Goal: Task Accomplishment & Management: Use online tool/utility

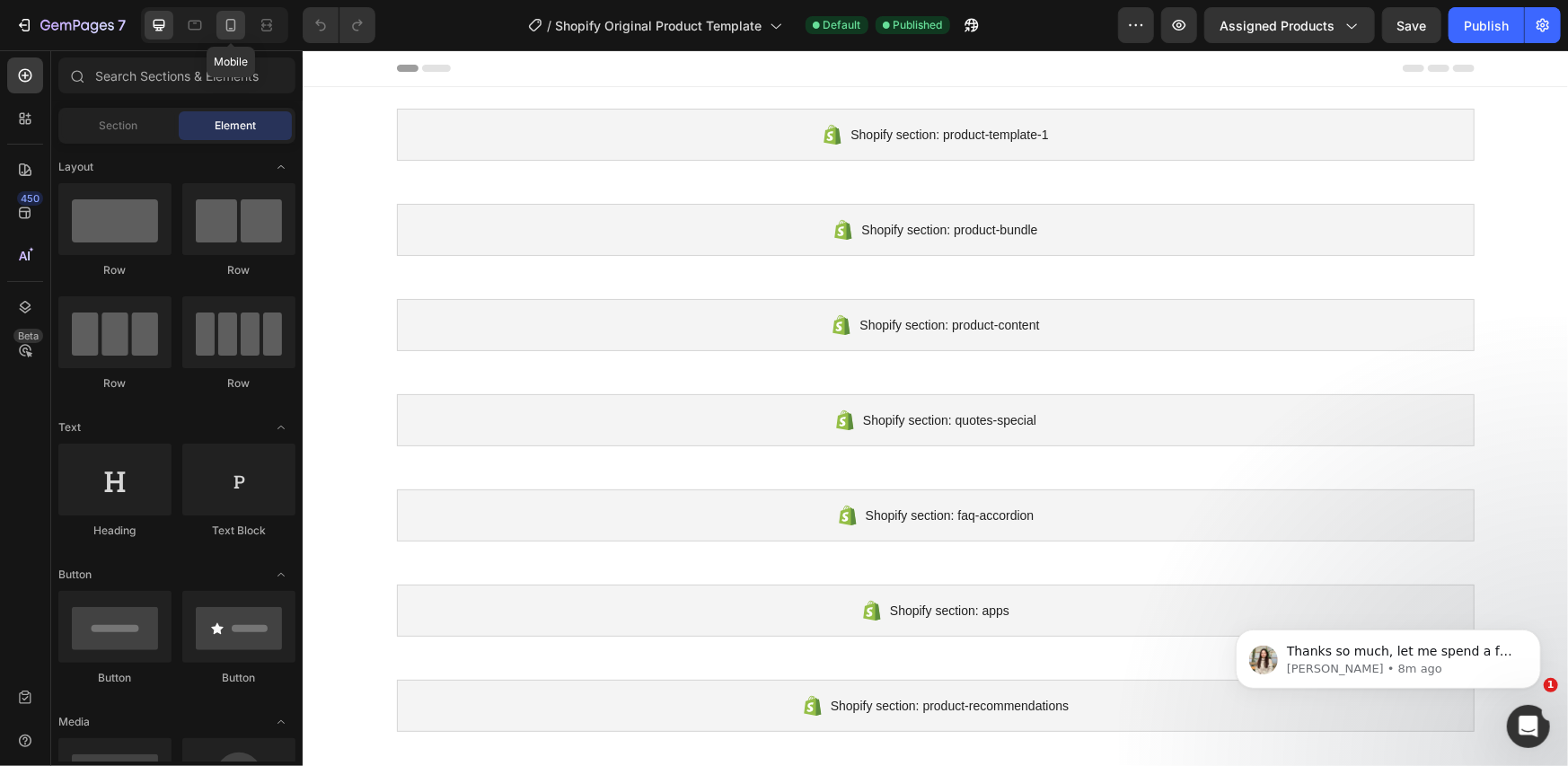
click at [234, 34] on div at bounding box center [230, 25] width 28 height 29
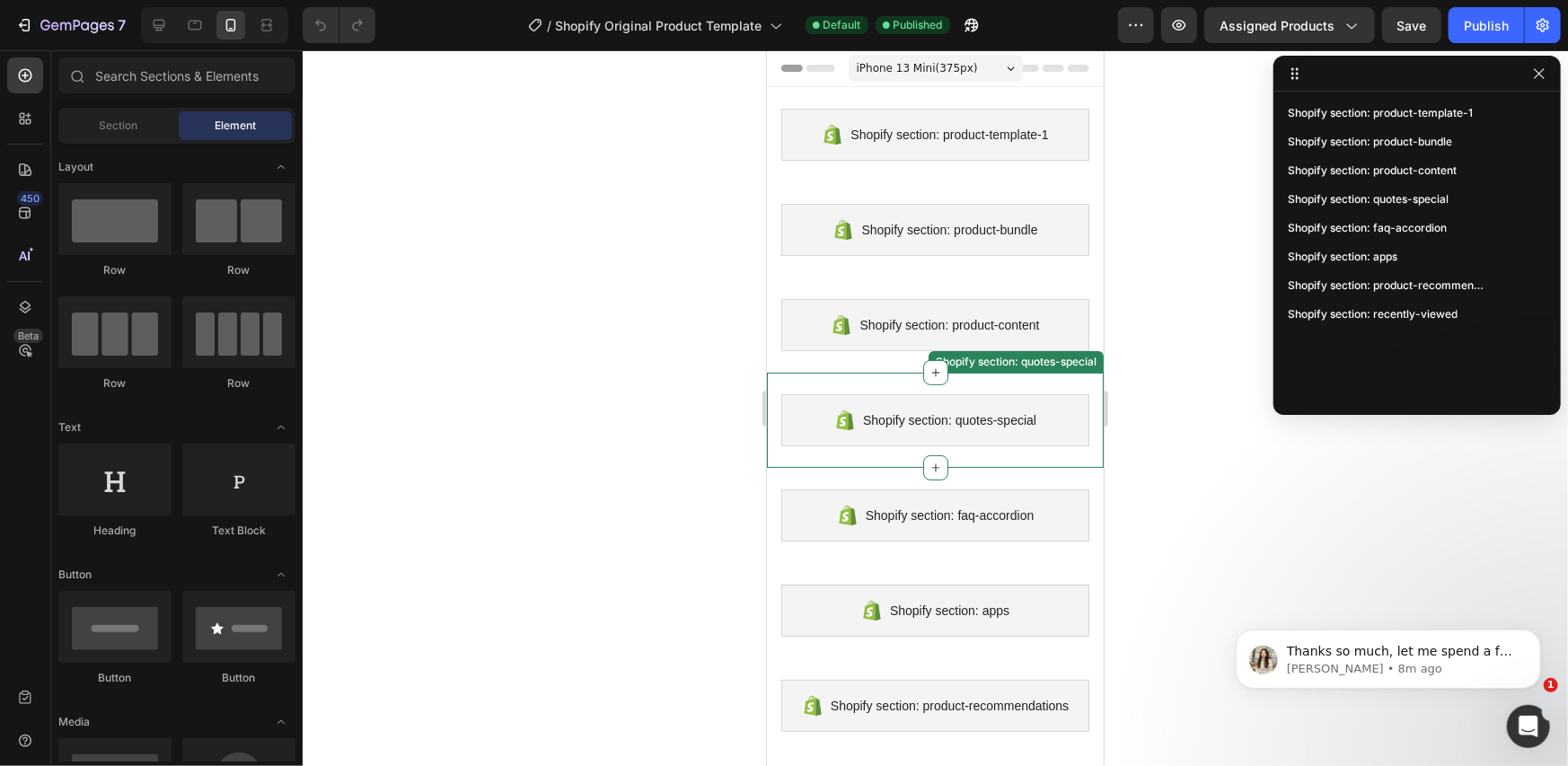
scroll to position [352, 0]
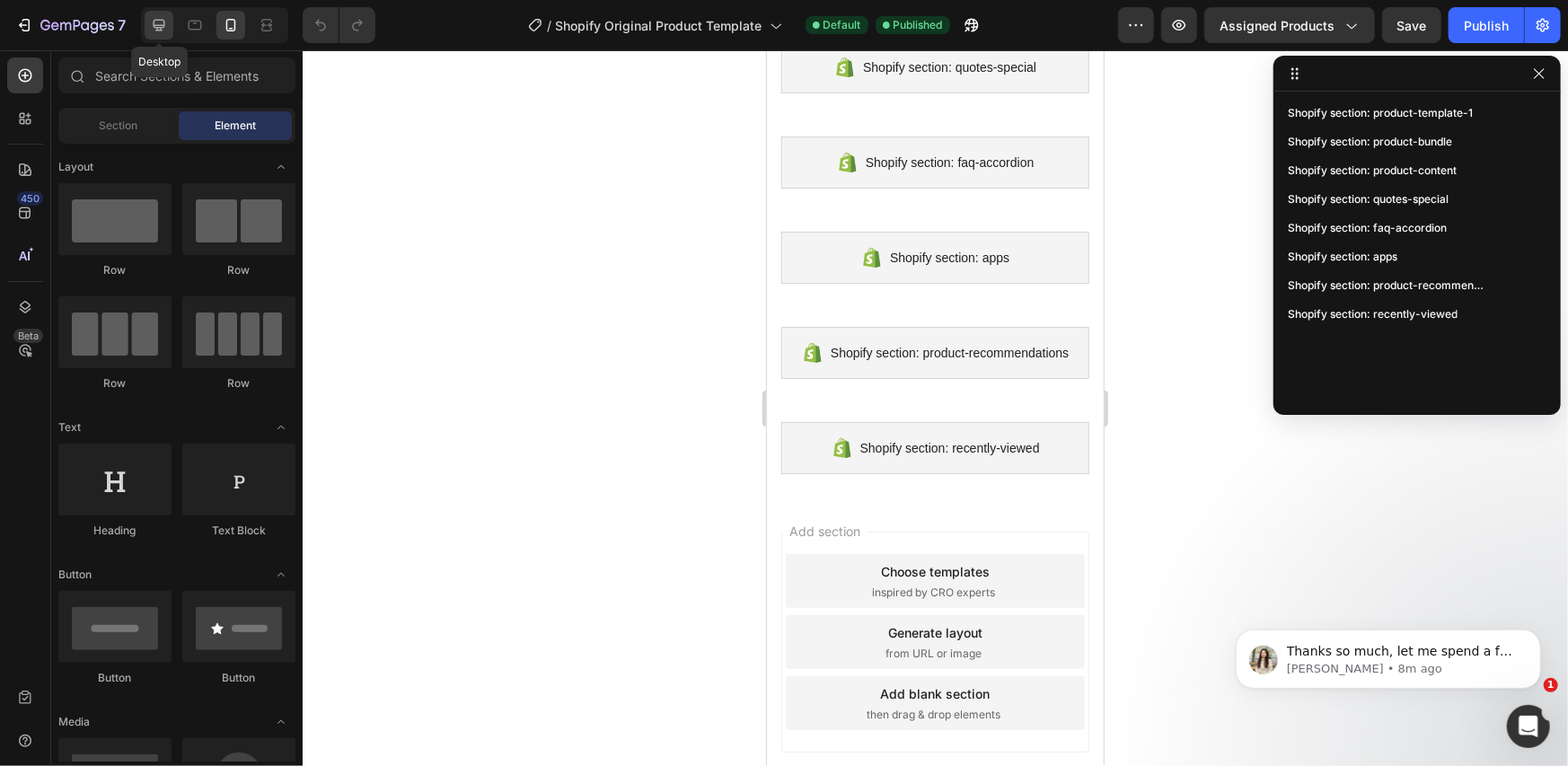
click at [165, 22] on icon at bounding box center [159, 26] width 18 height 18
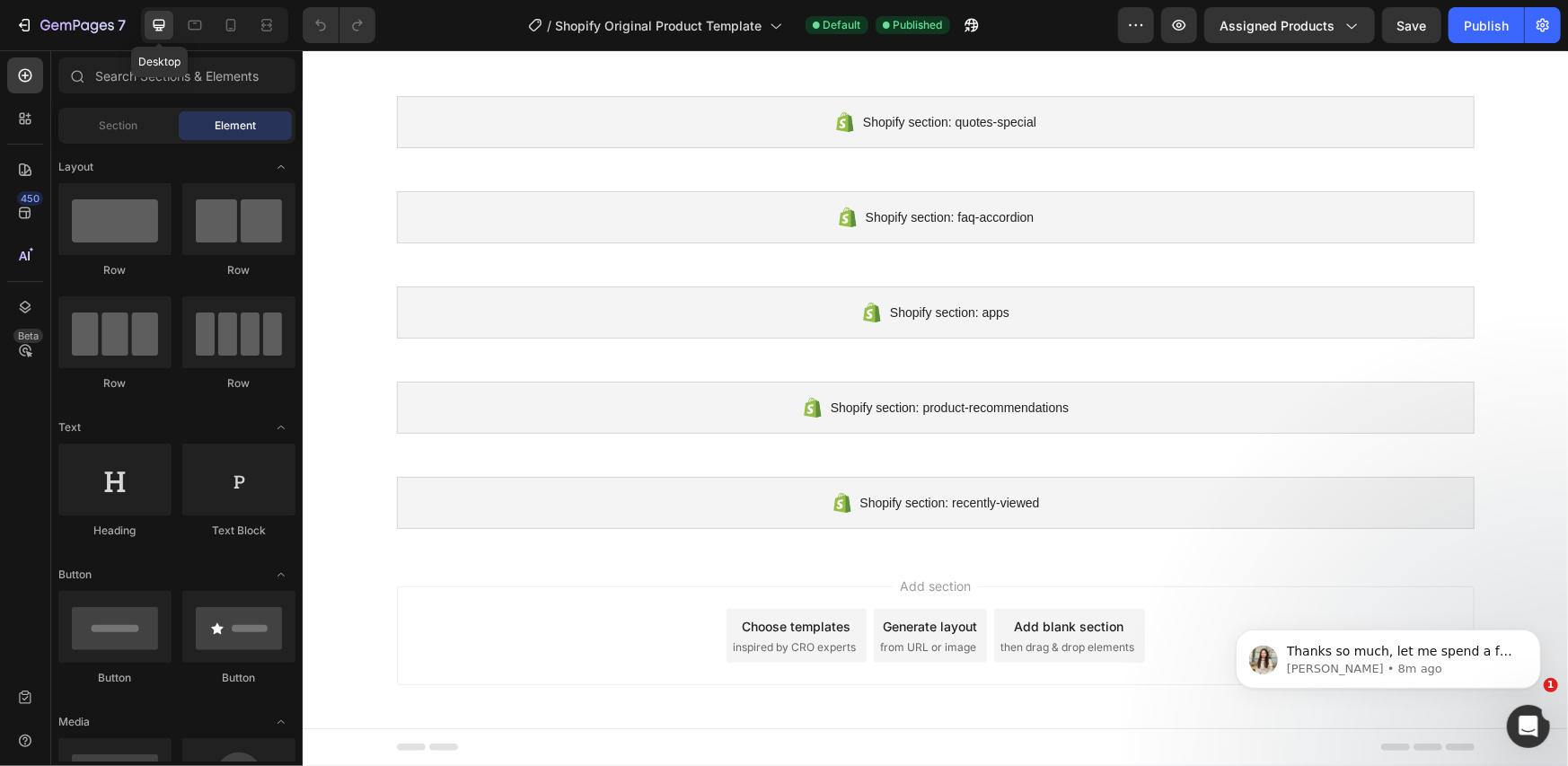
scroll to position [296, 0]
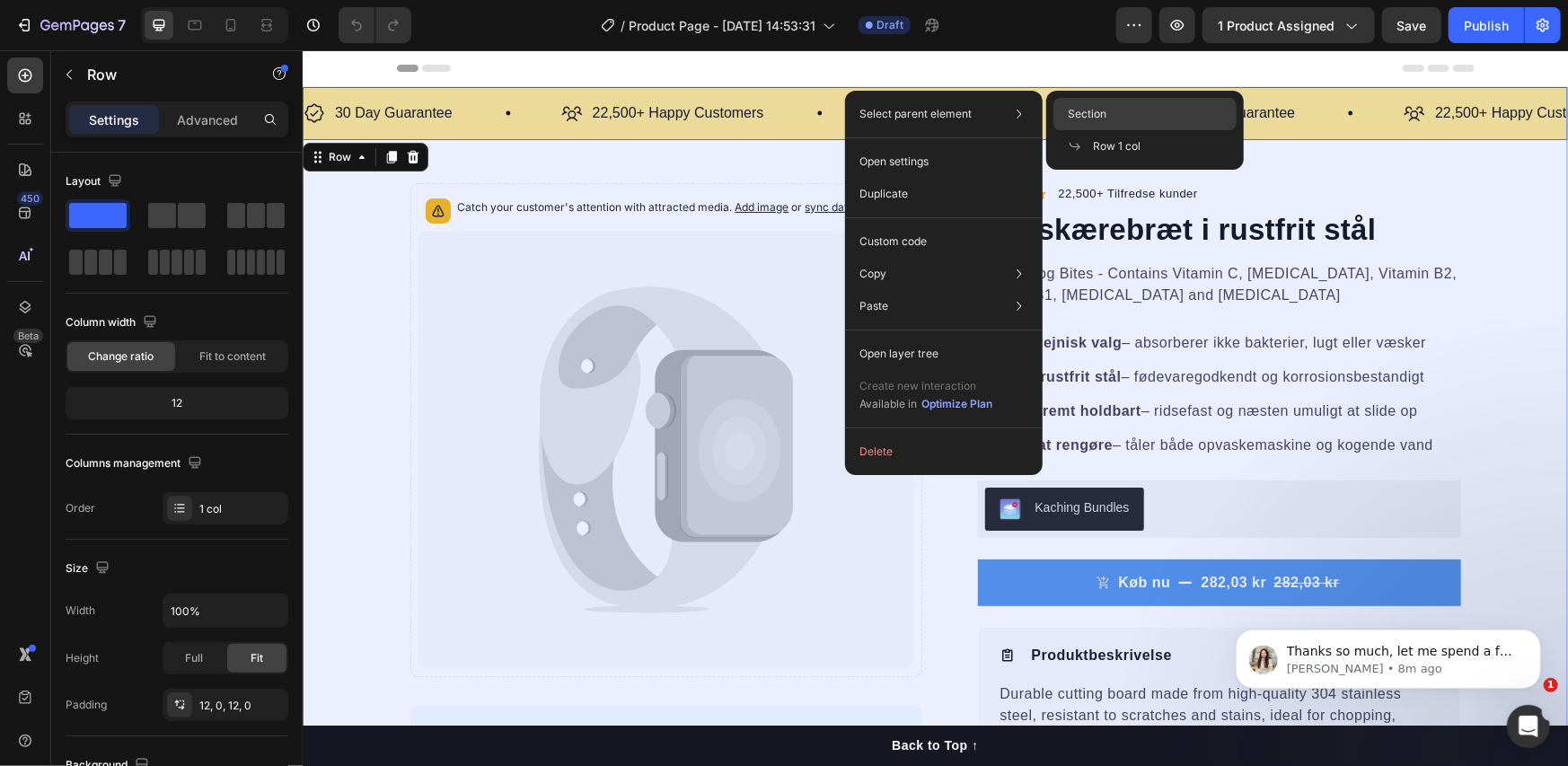
click at [1068, 109] on span "Section" at bounding box center [1087, 114] width 39 height 17
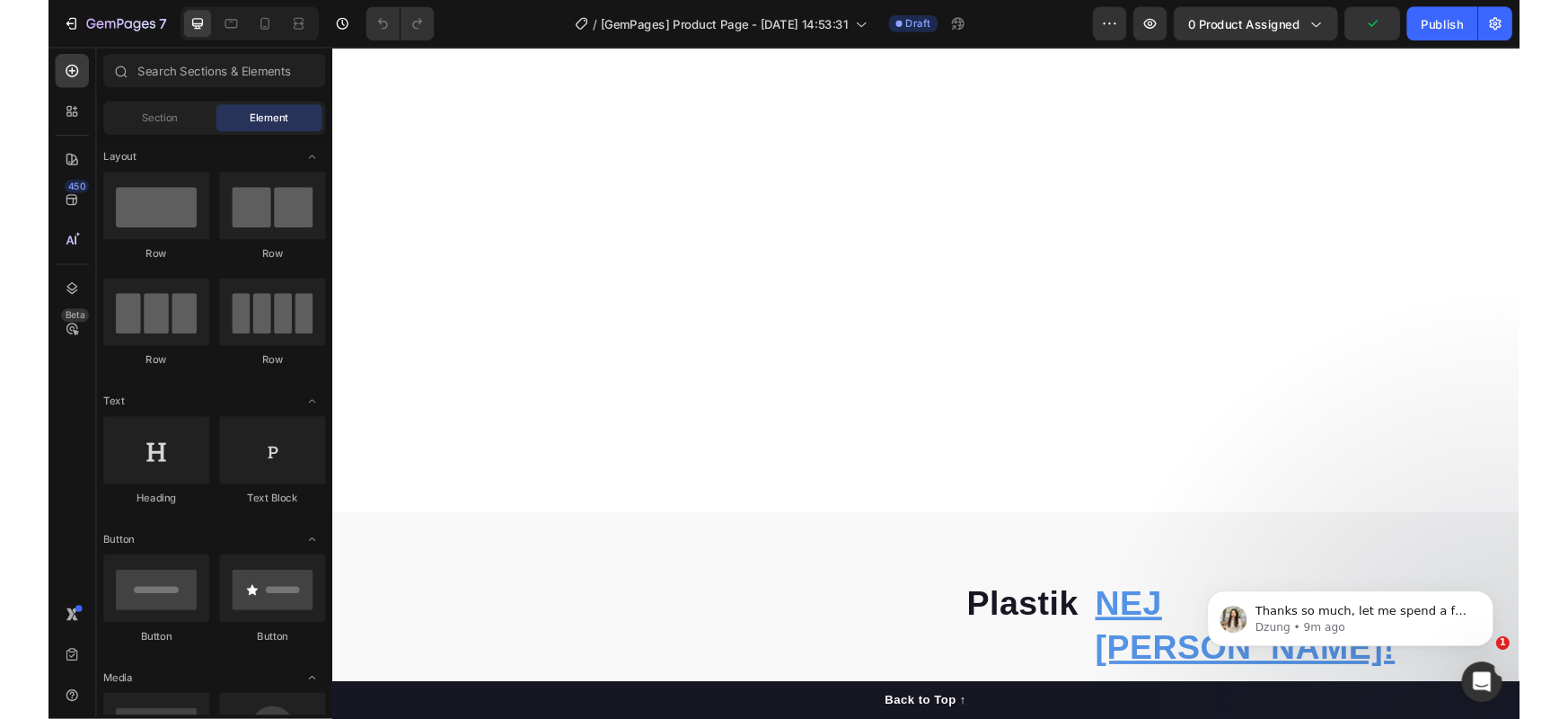
scroll to position [1797, 0]
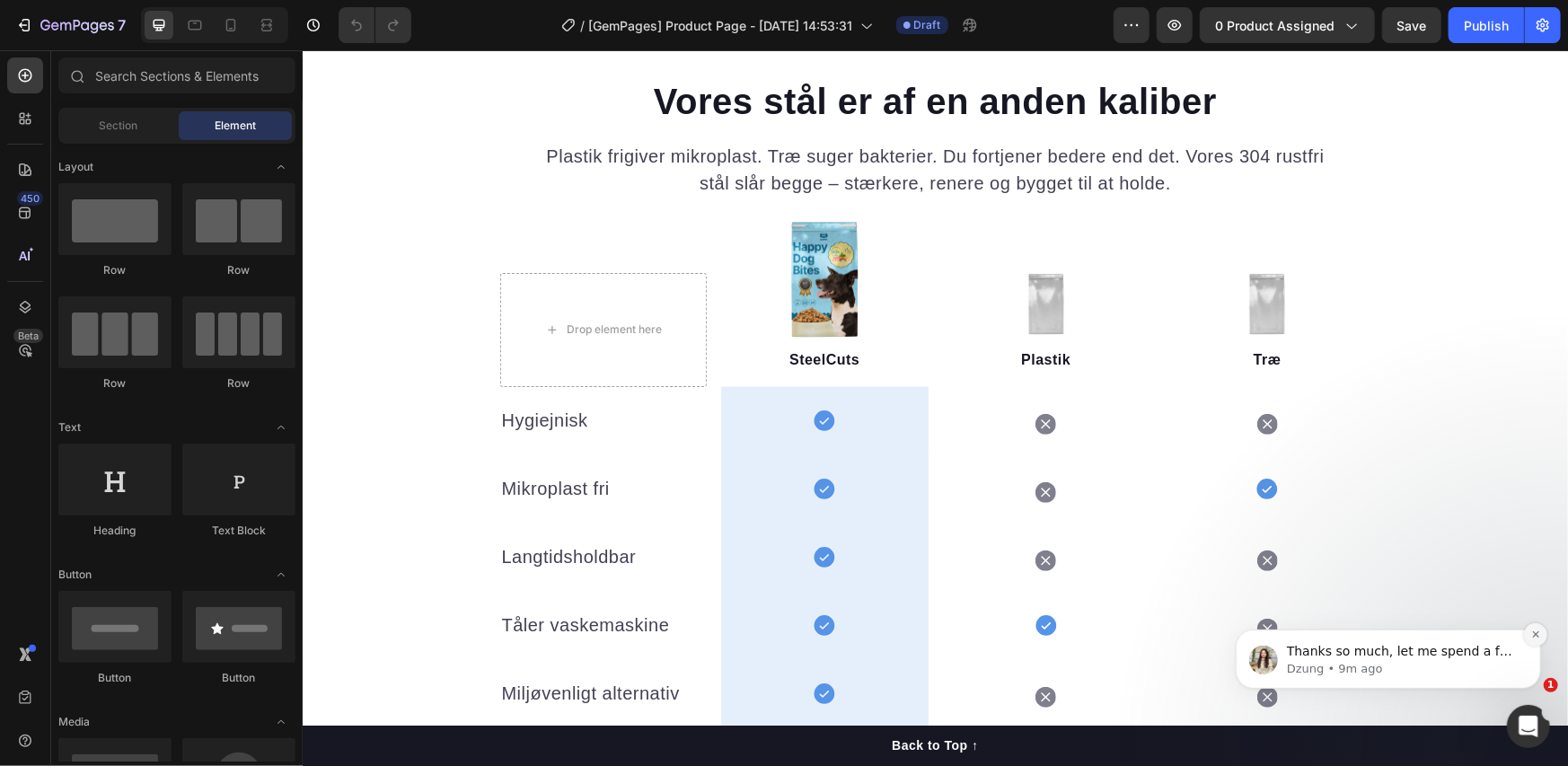
click at [1534, 629] on icon "Dismiss notification" at bounding box center [1535, 634] width 10 height 10
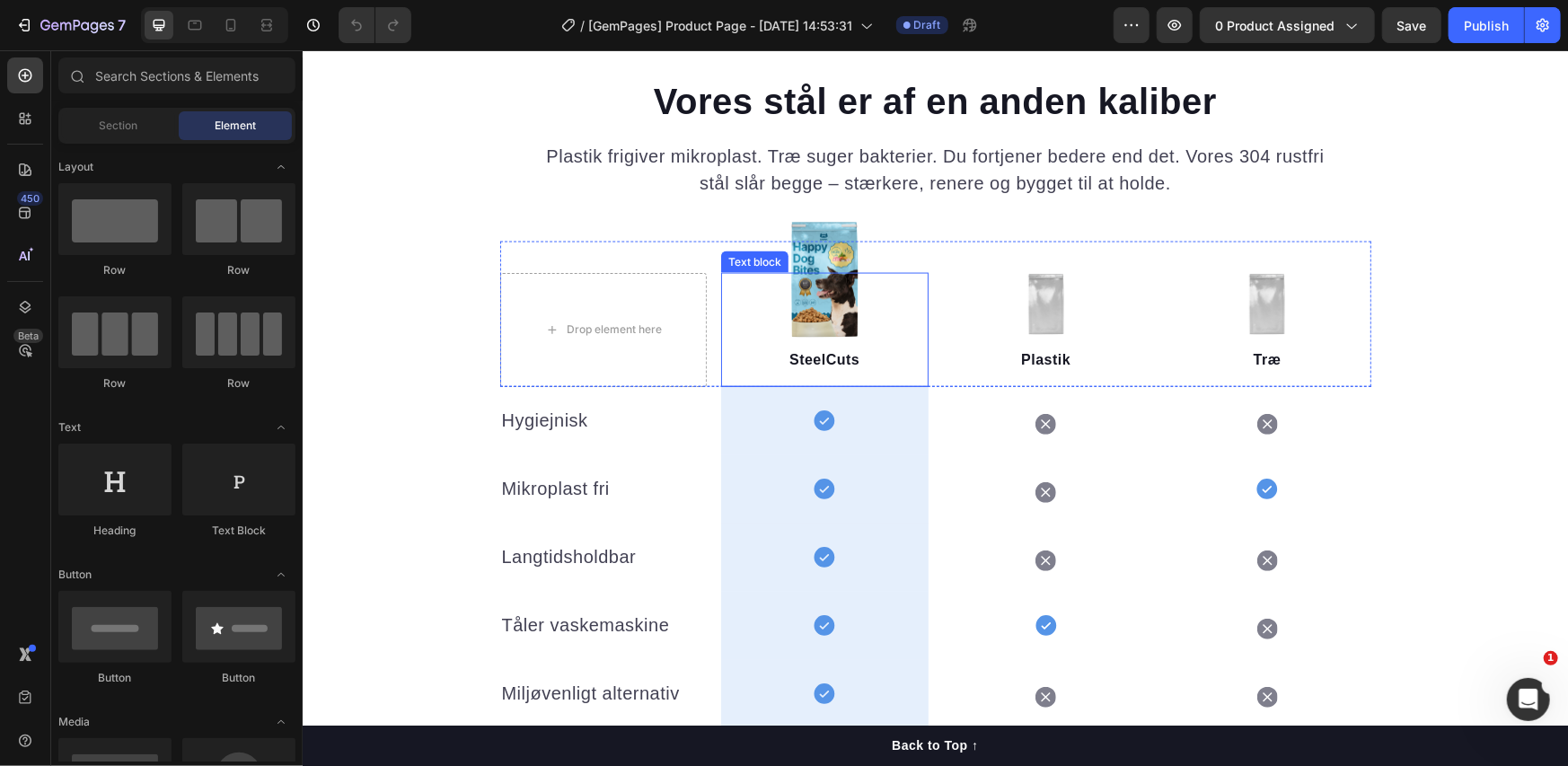
click at [877, 350] on p "SteelCuts" at bounding box center [824, 359] width 204 height 21
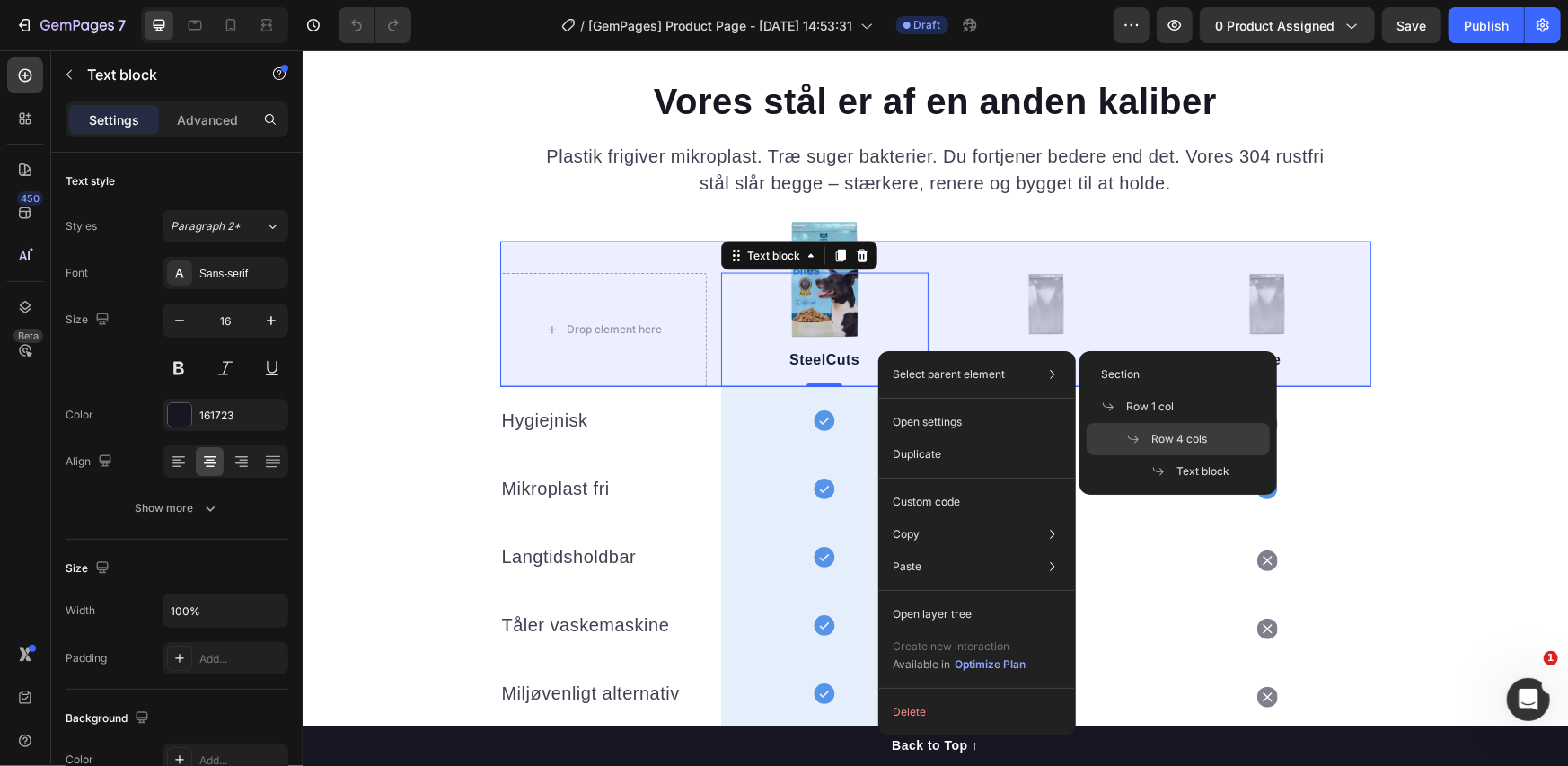
click at [1164, 436] on span "Row 4 cols" at bounding box center [1178, 440] width 56 height 17
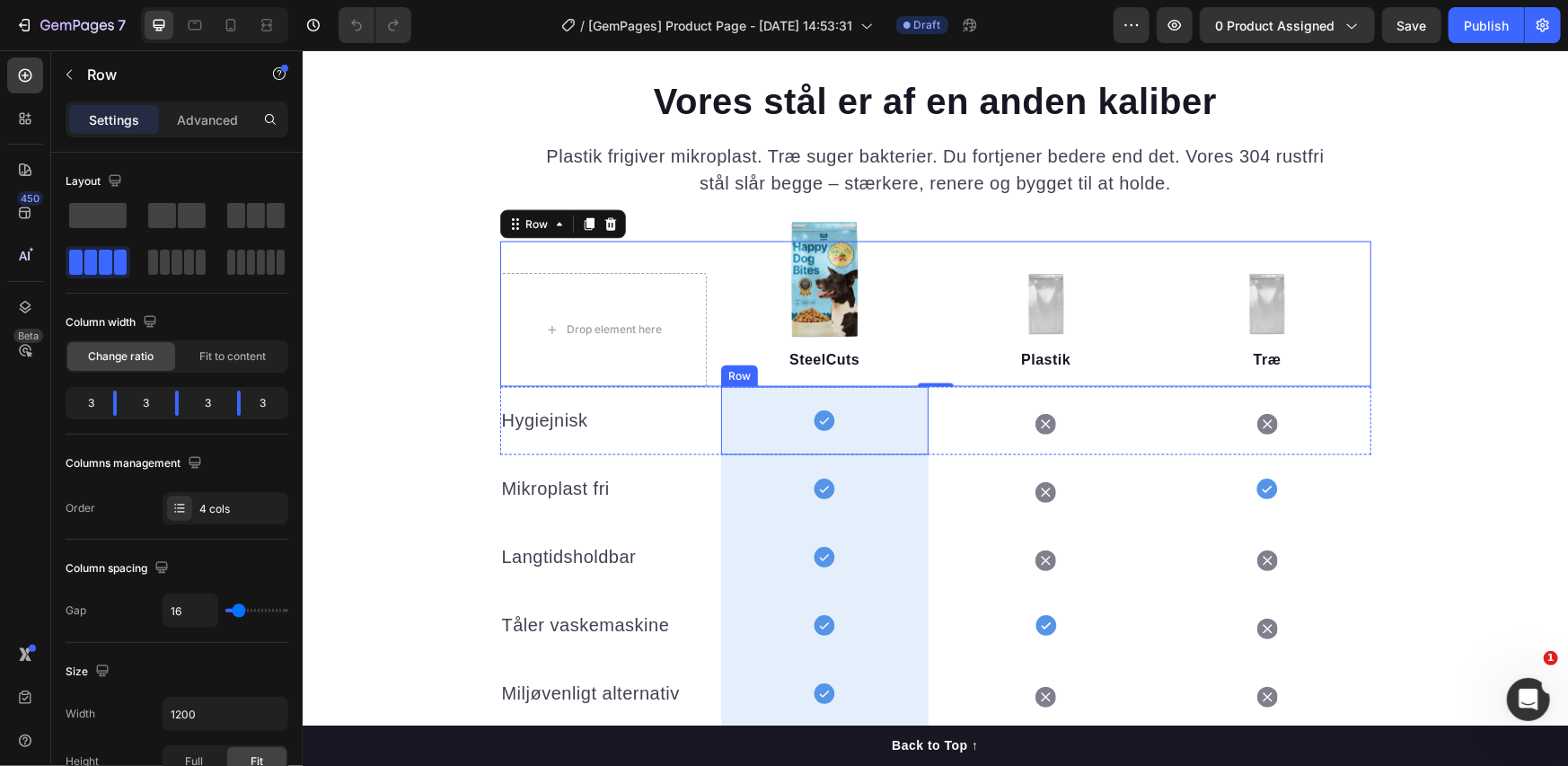
click at [886, 404] on div "Icon Row" at bounding box center [824, 420] width 208 height 68
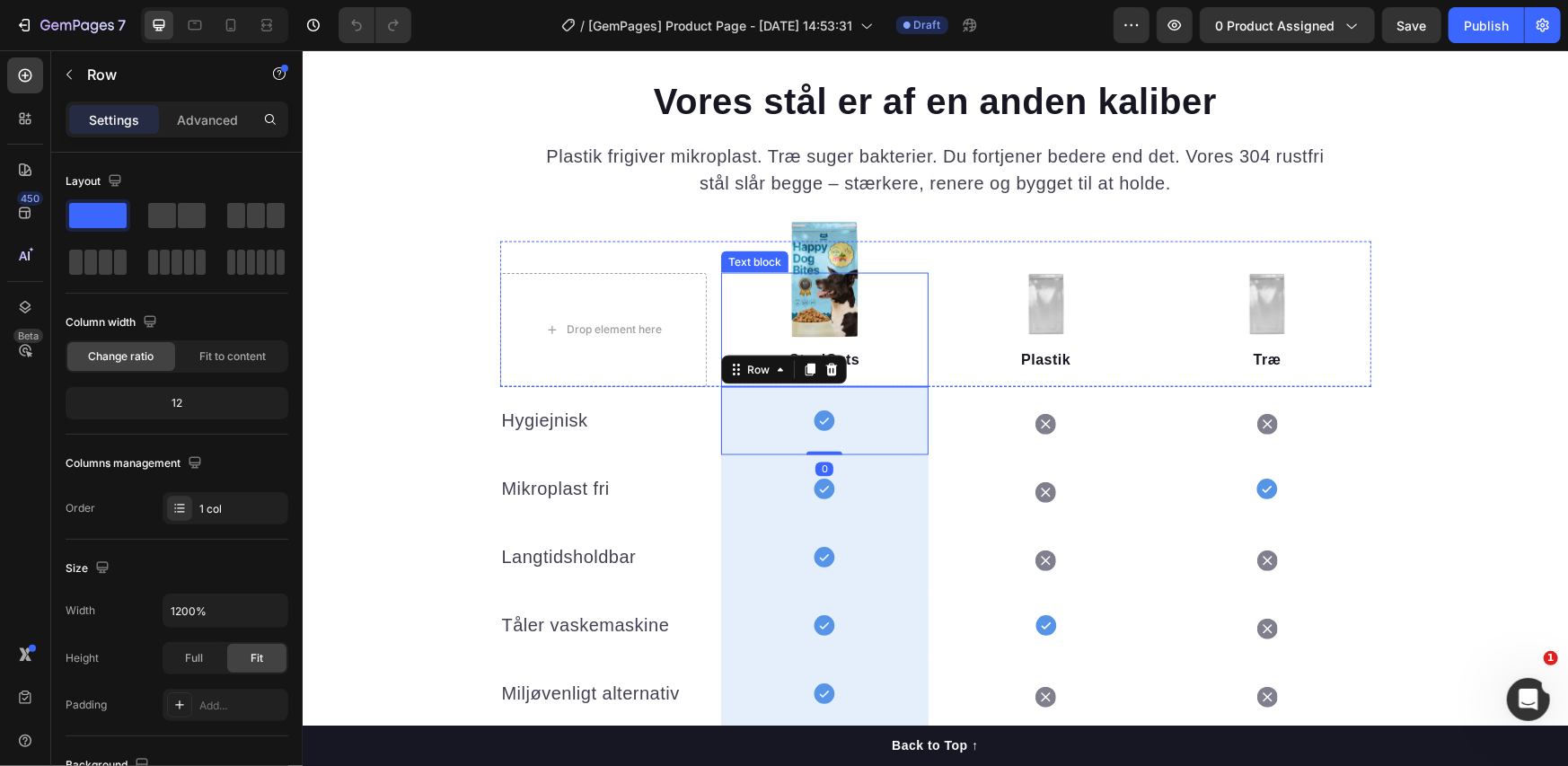
click at [897, 316] on div "SteelCuts Text block" at bounding box center [824, 329] width 208 height 114
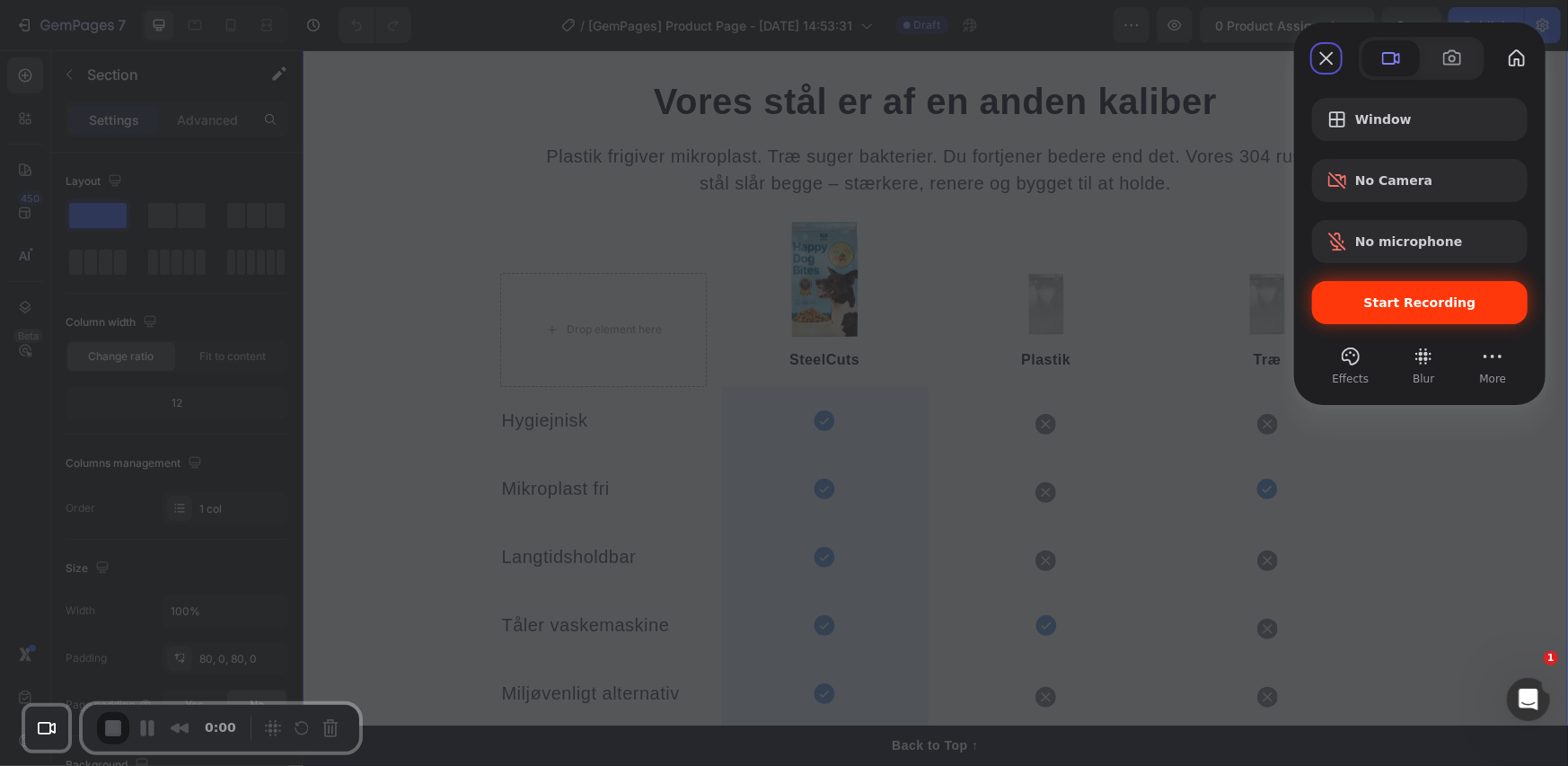
click at [1395, 316] on div "Start Recording" at bounding box center [1419, 303] width 215 height 43
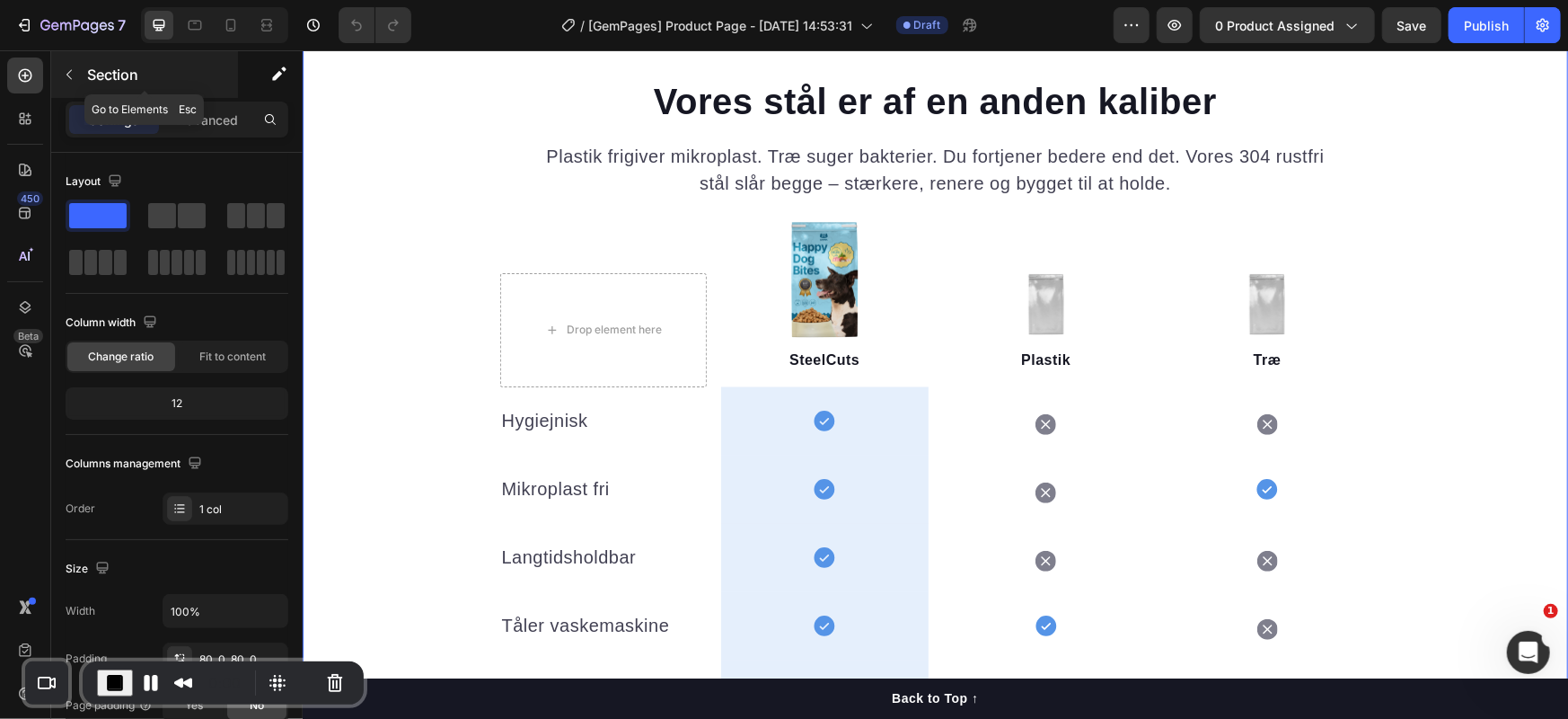
click at [126, 74] on p "Section" at bounding box center [161, 74] width 147 height 21
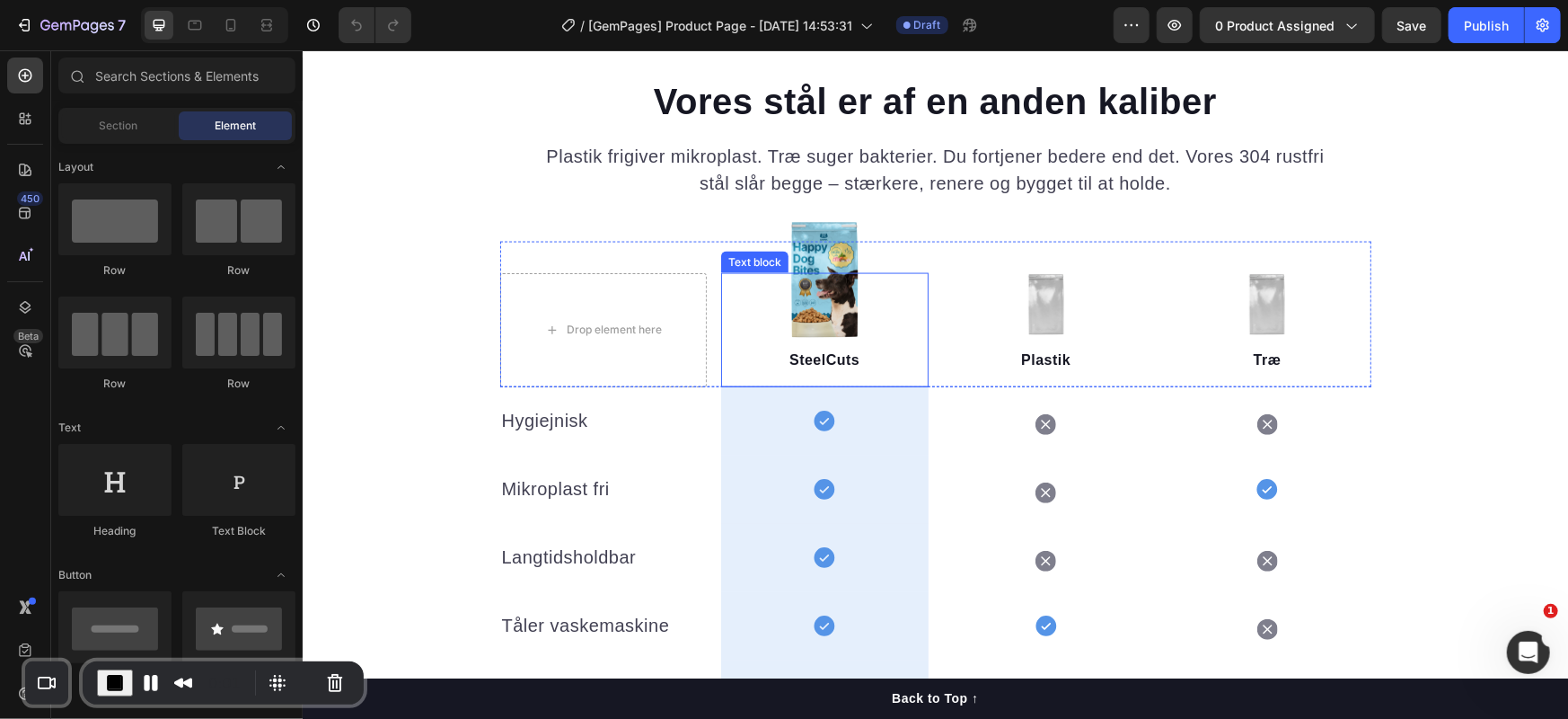
click at [738, 304] on div "SteelCuts Text block" at bounding box center [824, 329] width 208 height 114
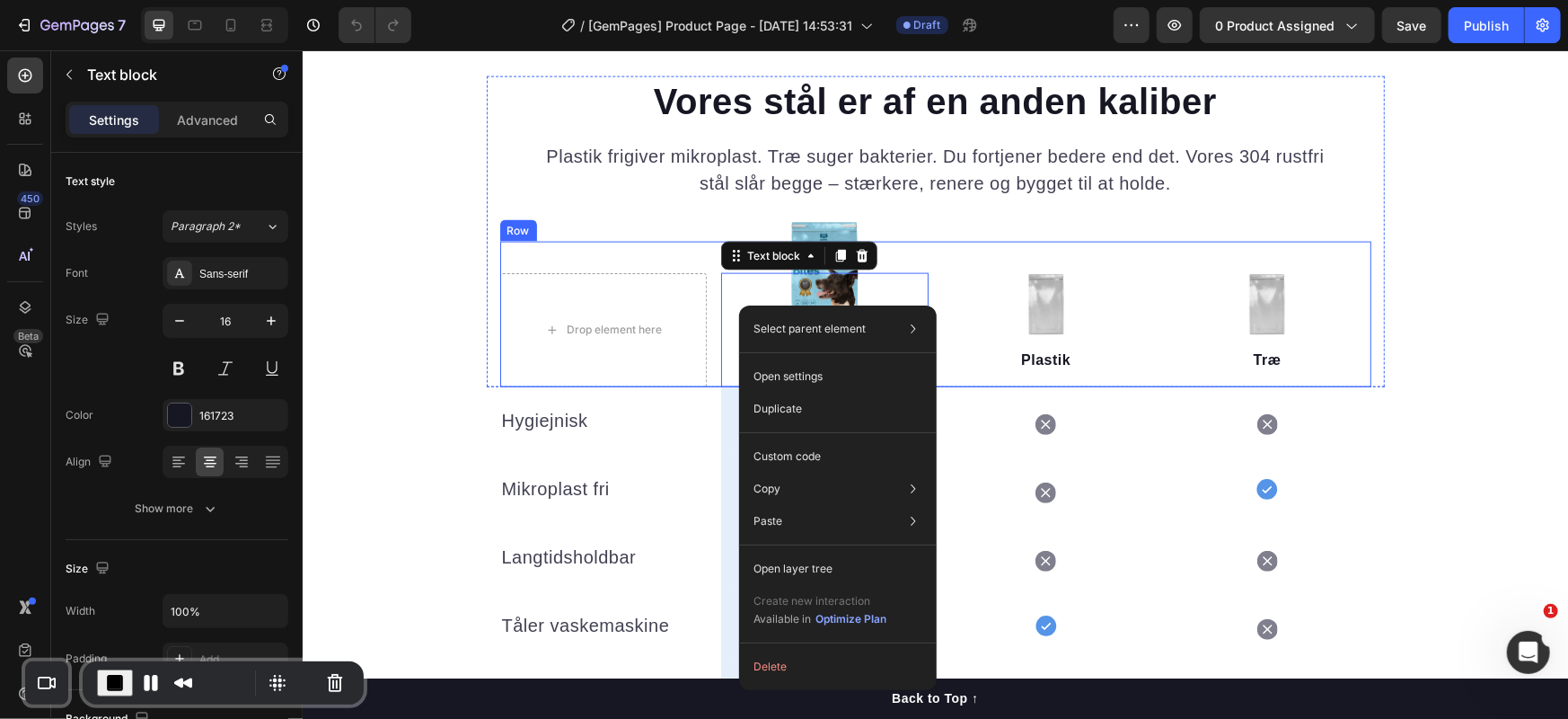
click at [653, 255] on div "Drop element here Image SteelCuts Text block 0 Image Plastik Text block Image T…" at bounding box center [935, 314] width 871 height 145
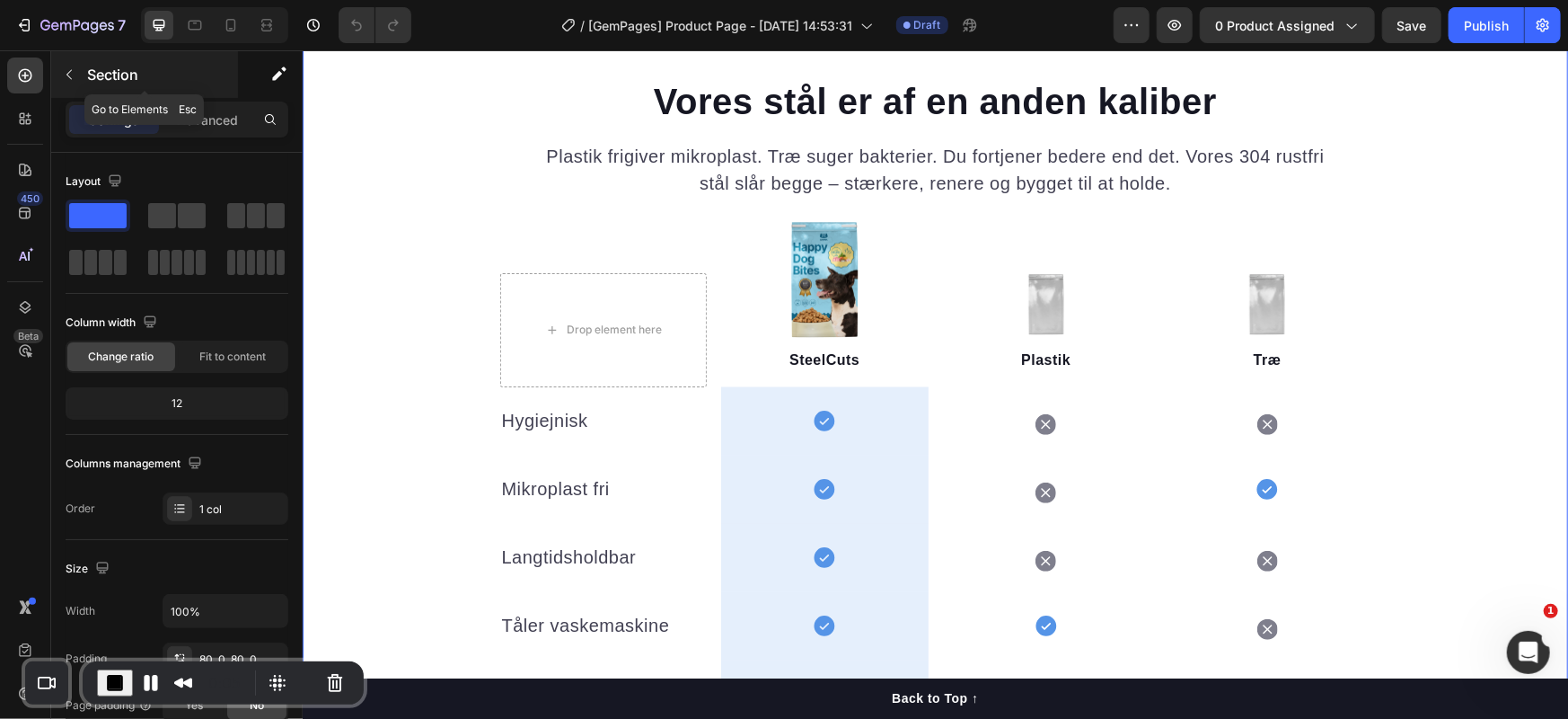
click at [111, 72] on p "Section" at bounding box center [161, 74] width 147 height 21
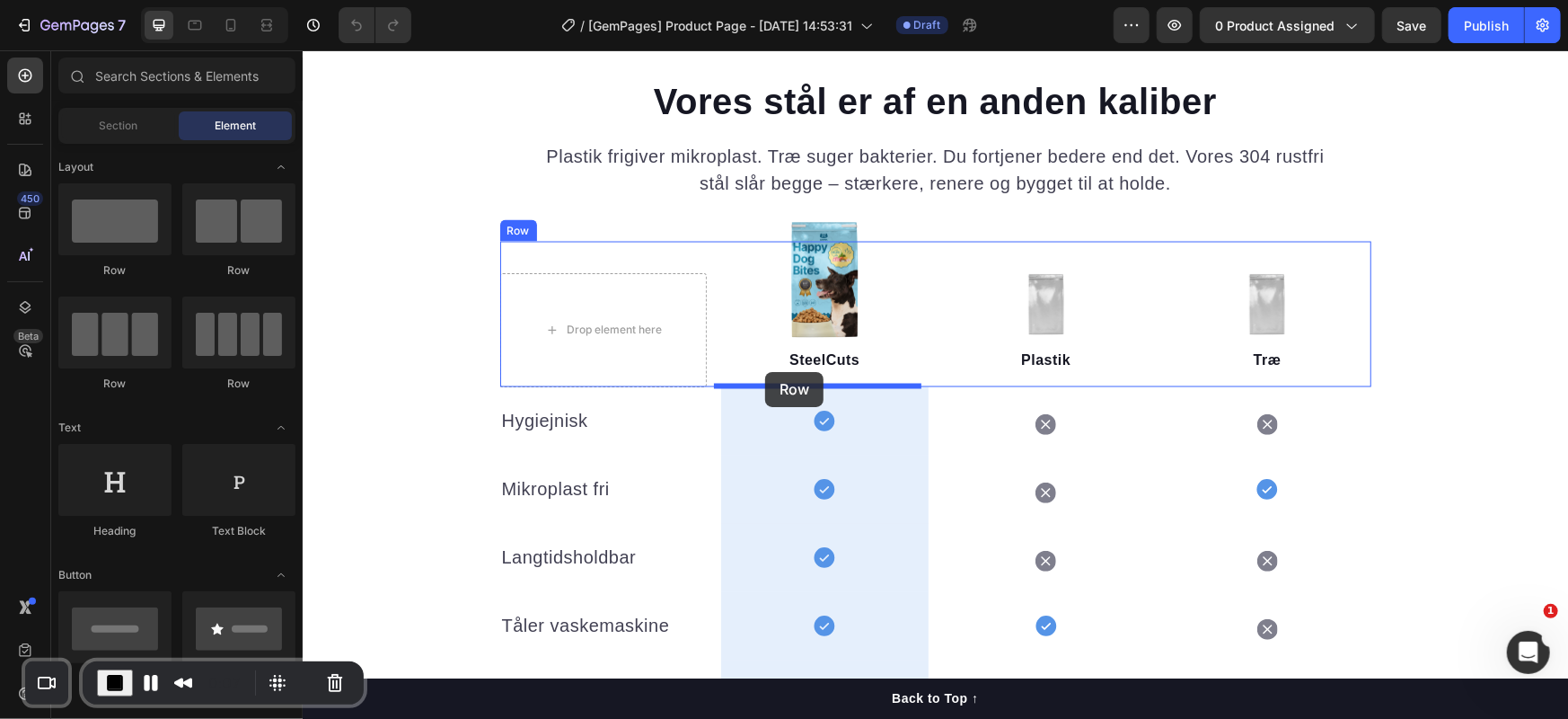
drag, startPoint x: 585, startPoint y: 332, endPoint x: 764, endPoint y: 371, distance: 183.2
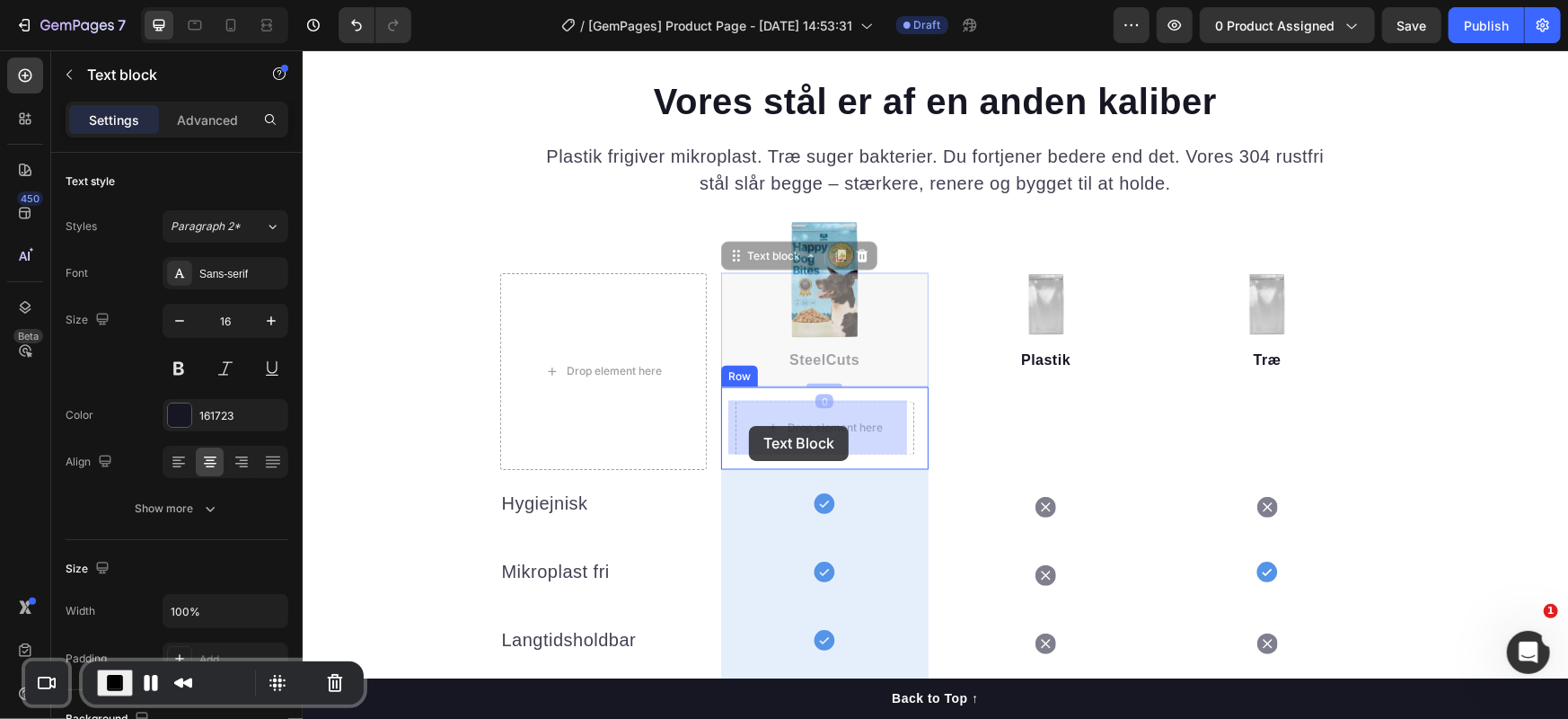
drag, startPoint x: 745, startPoint y: 298, endPoint x: 748, endPoint y: 425, distance: 127.0
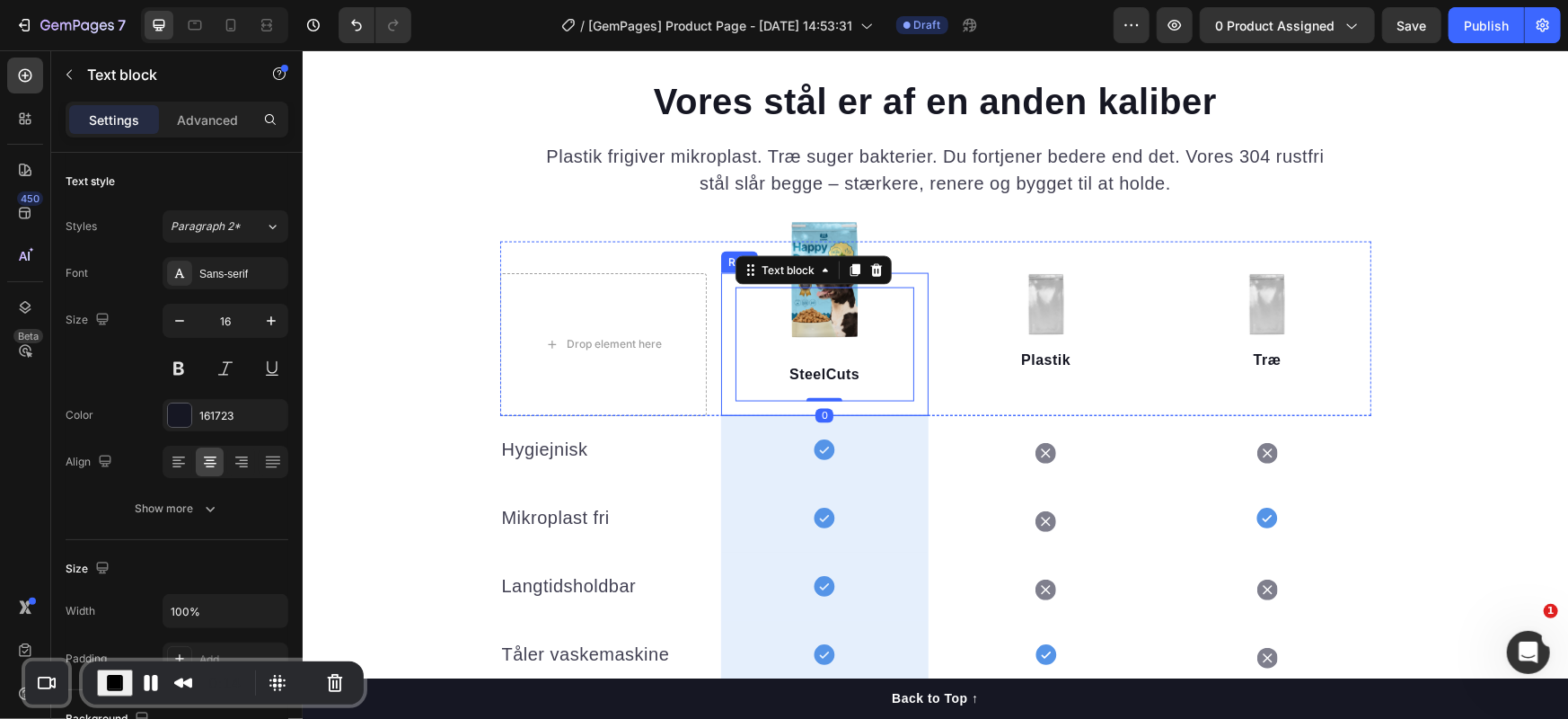
click at [721, 325] on div "SteelCuts Text block 0 Row" at bounding box center [824, 343] width 208 height 143
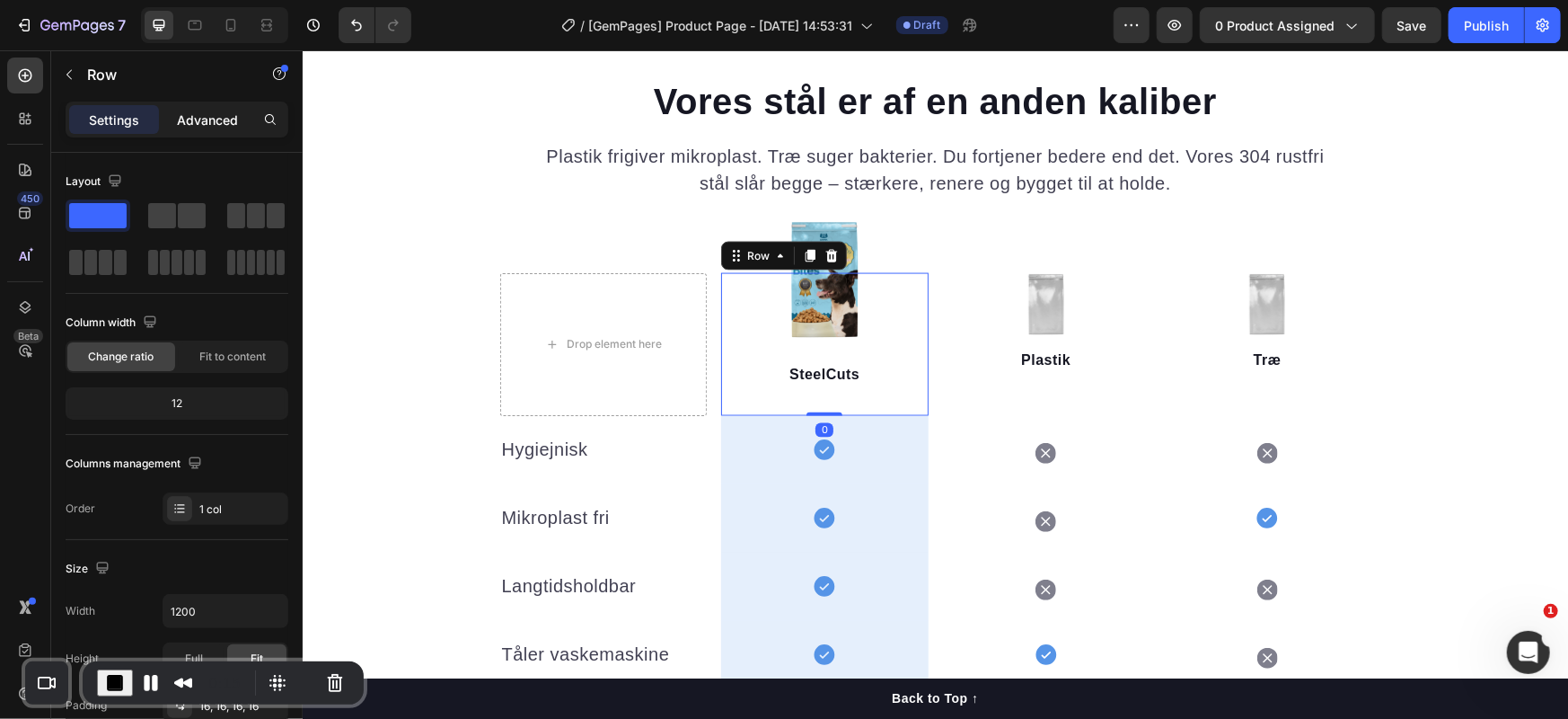
click at [194, 123] on p "Advanced" at bounding box center [207, 120] width 61 height 19
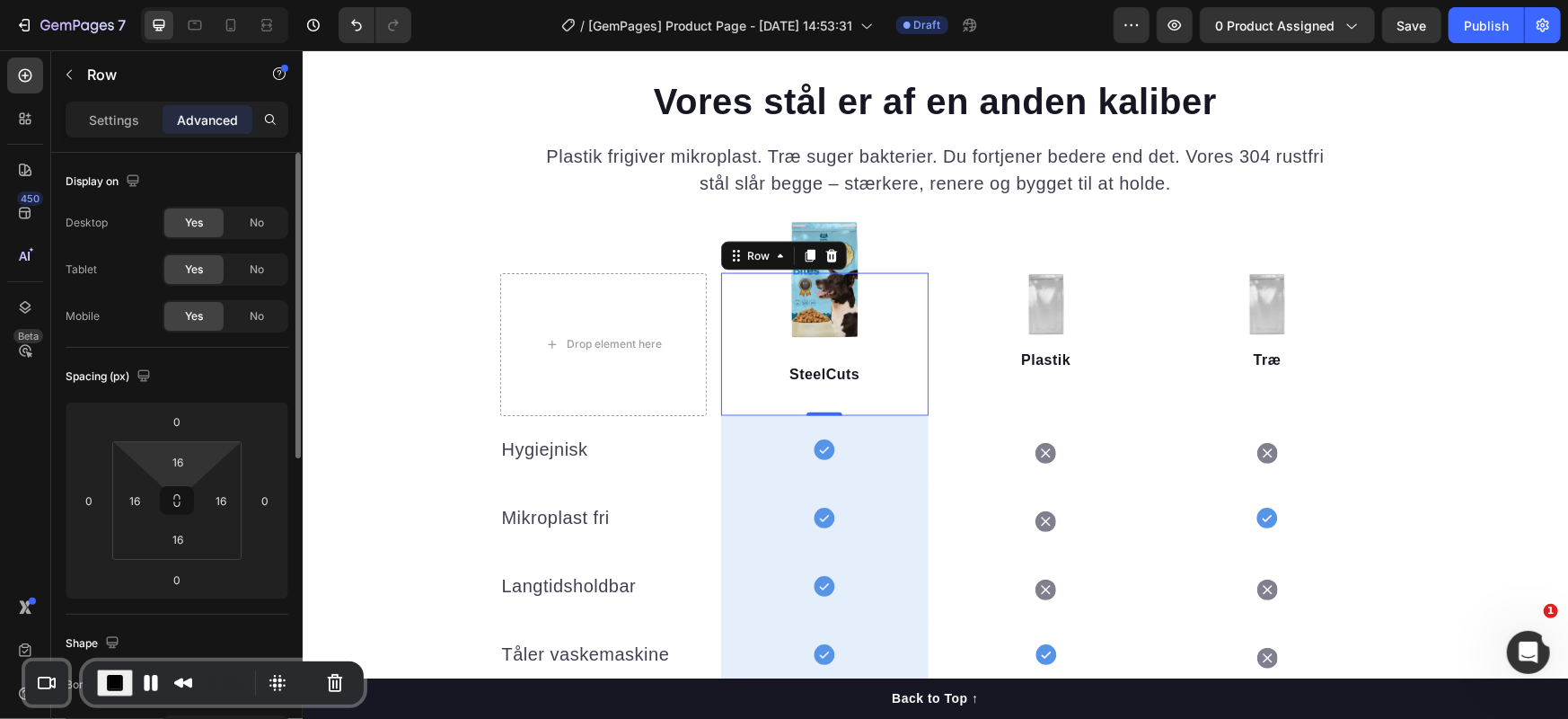
click at [179, 494] on icon at bounding box center [177, 500] width 15 height 15
click at [181, 456] on input "16" at bounding box center [177, 461] width 36 height 27
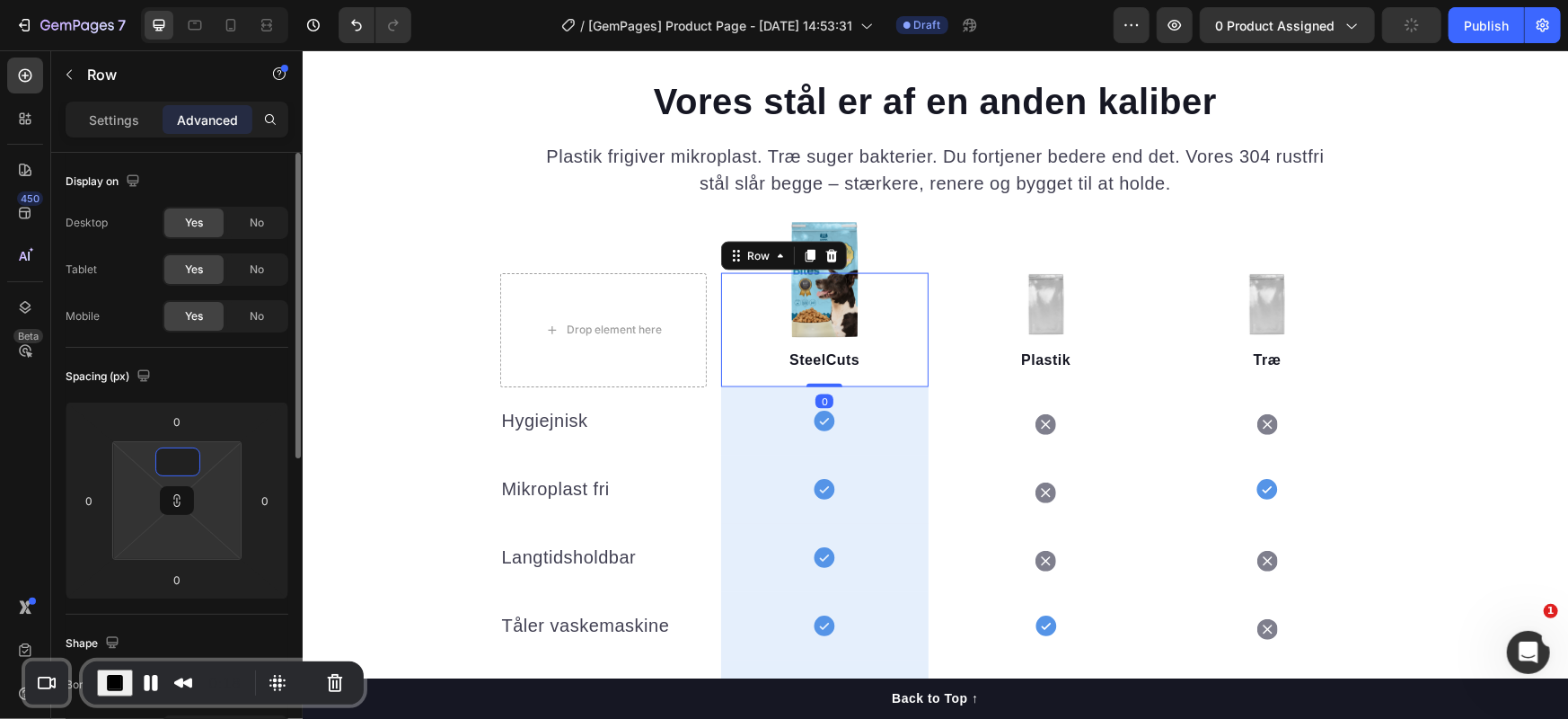
type input "0"
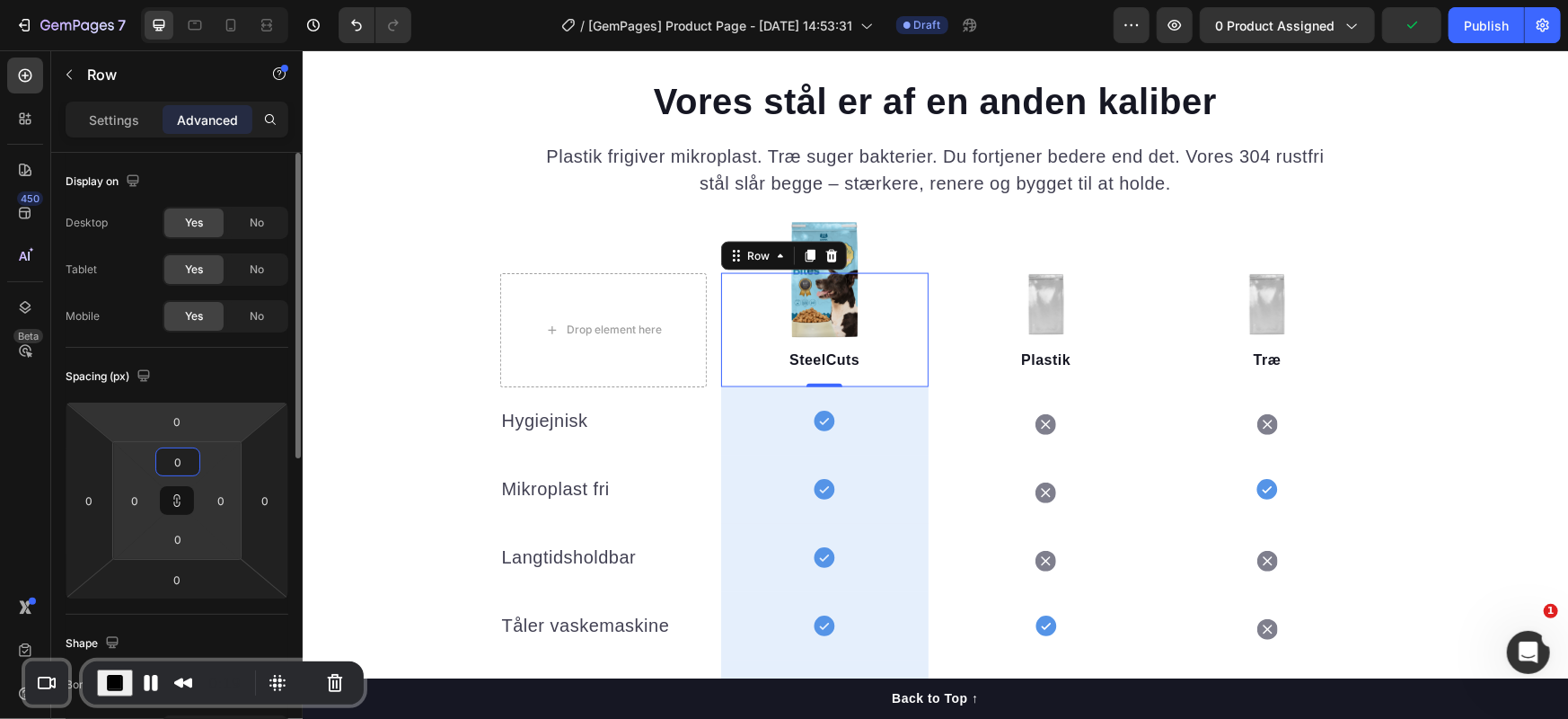
click at [227, 374] on div "Spacing (px)" at bounding box center [176, 376] width 222 height 29
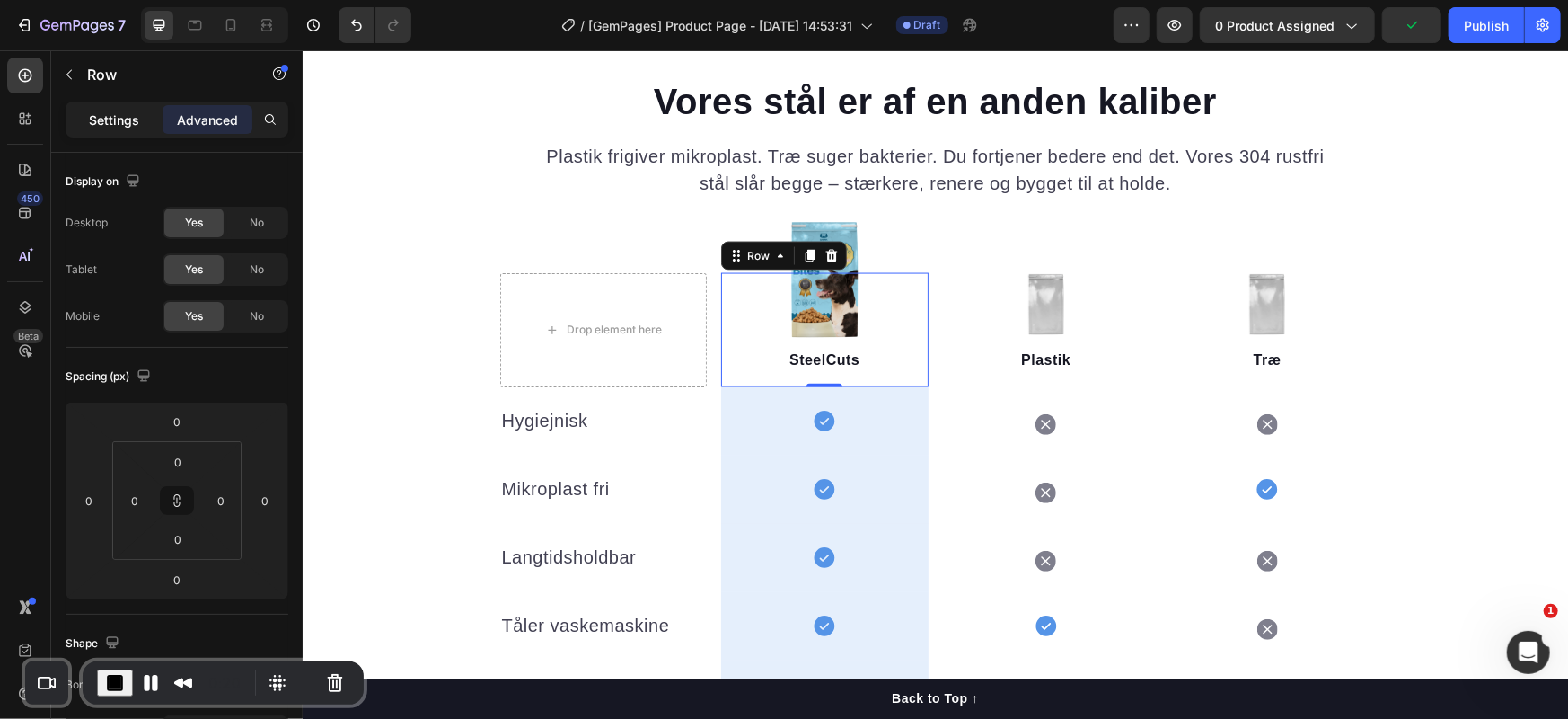
click at [97, 115] on p "Settings" at bounding box center [114, 120] width 51 height 19
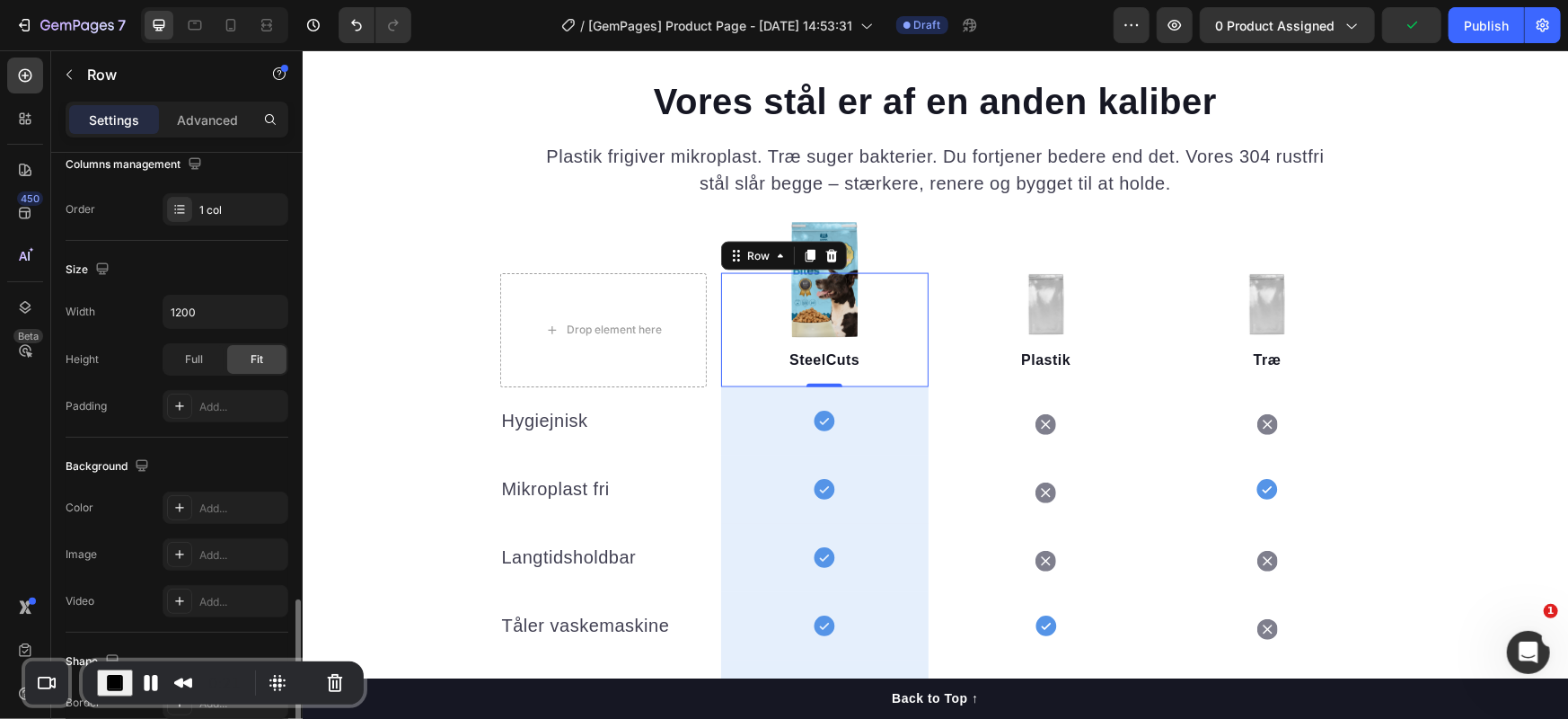
scroll to position [477, 0]
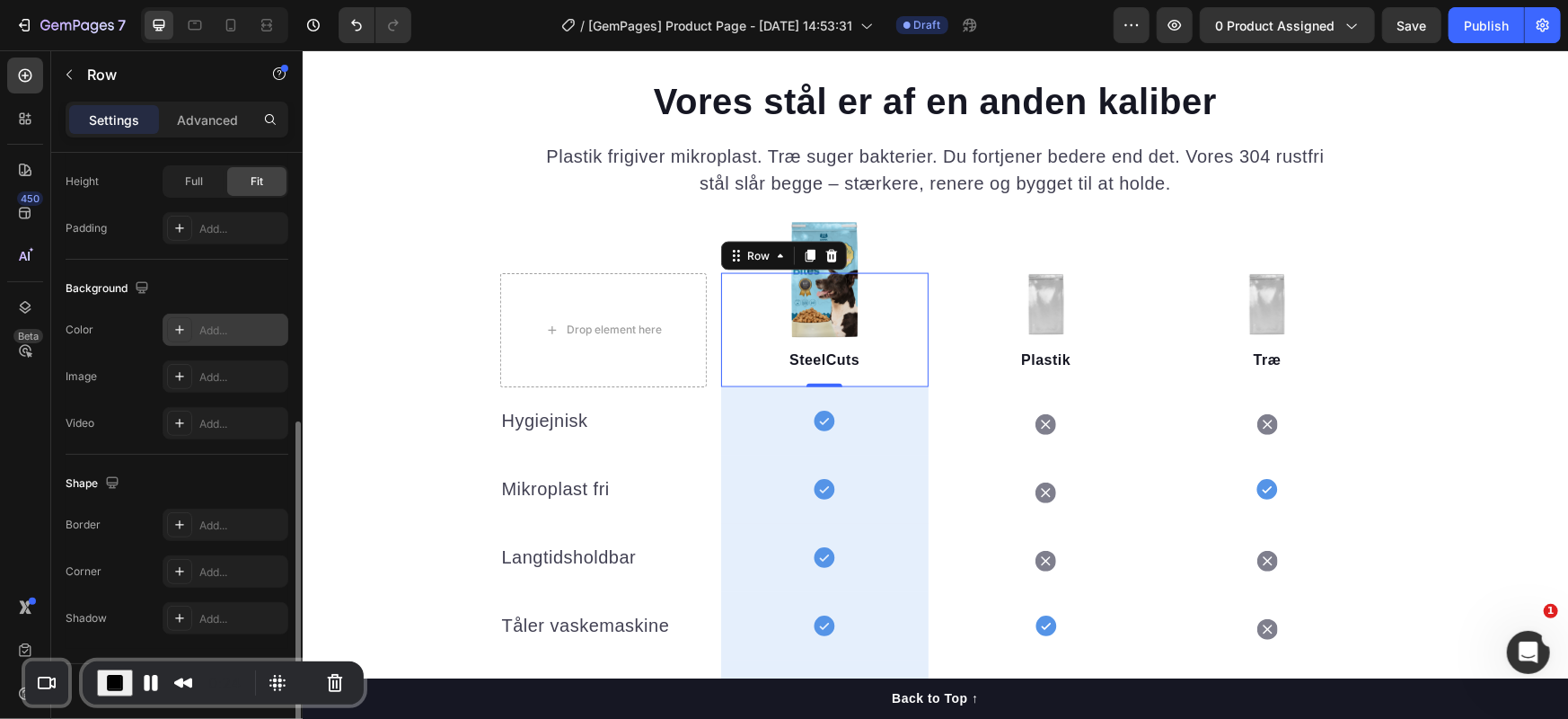
click at [176, 328] on icon at bounding box center [179, 330] width 9 height 9
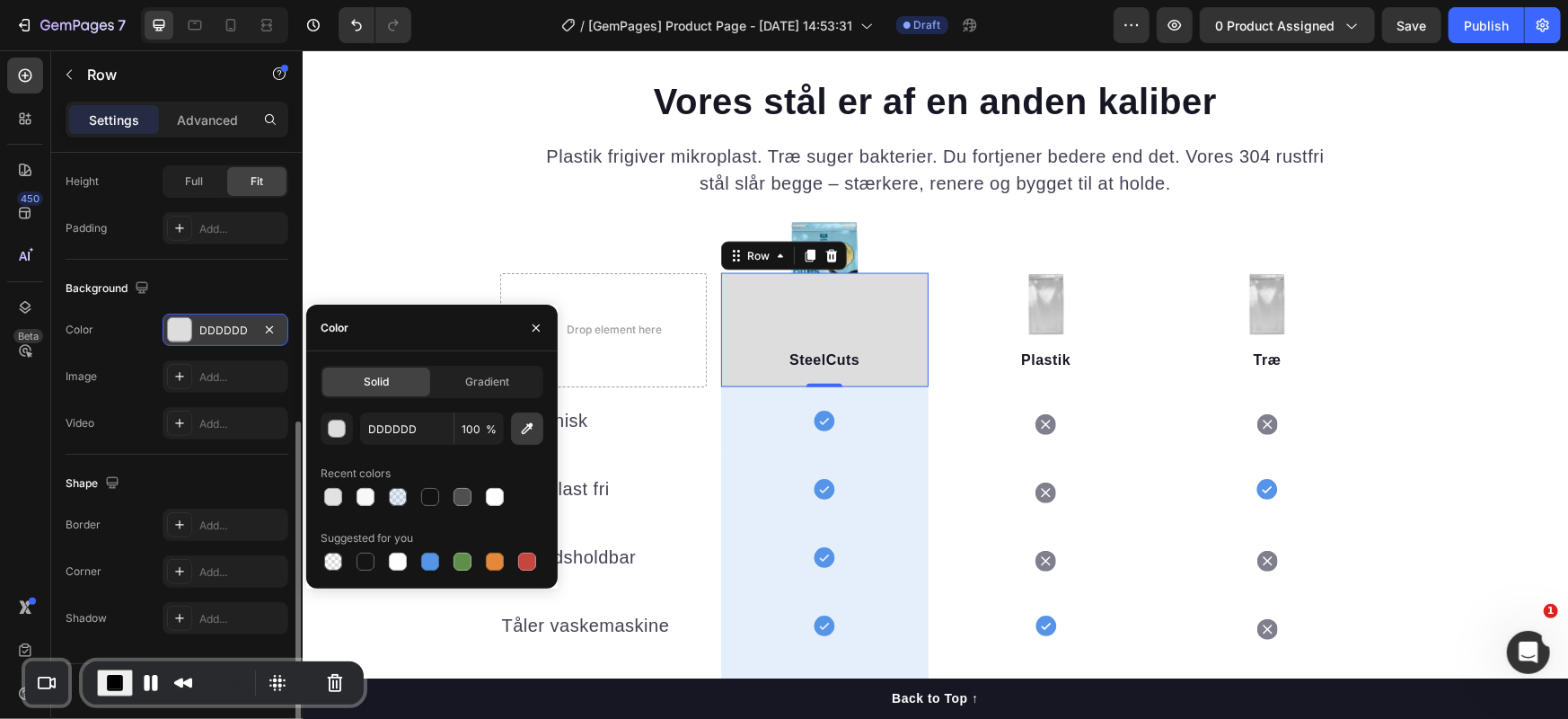
click at [527, 428] on icon "button" at bounding box center [528, 428] width 18 height 18
type input "E6EFFB"
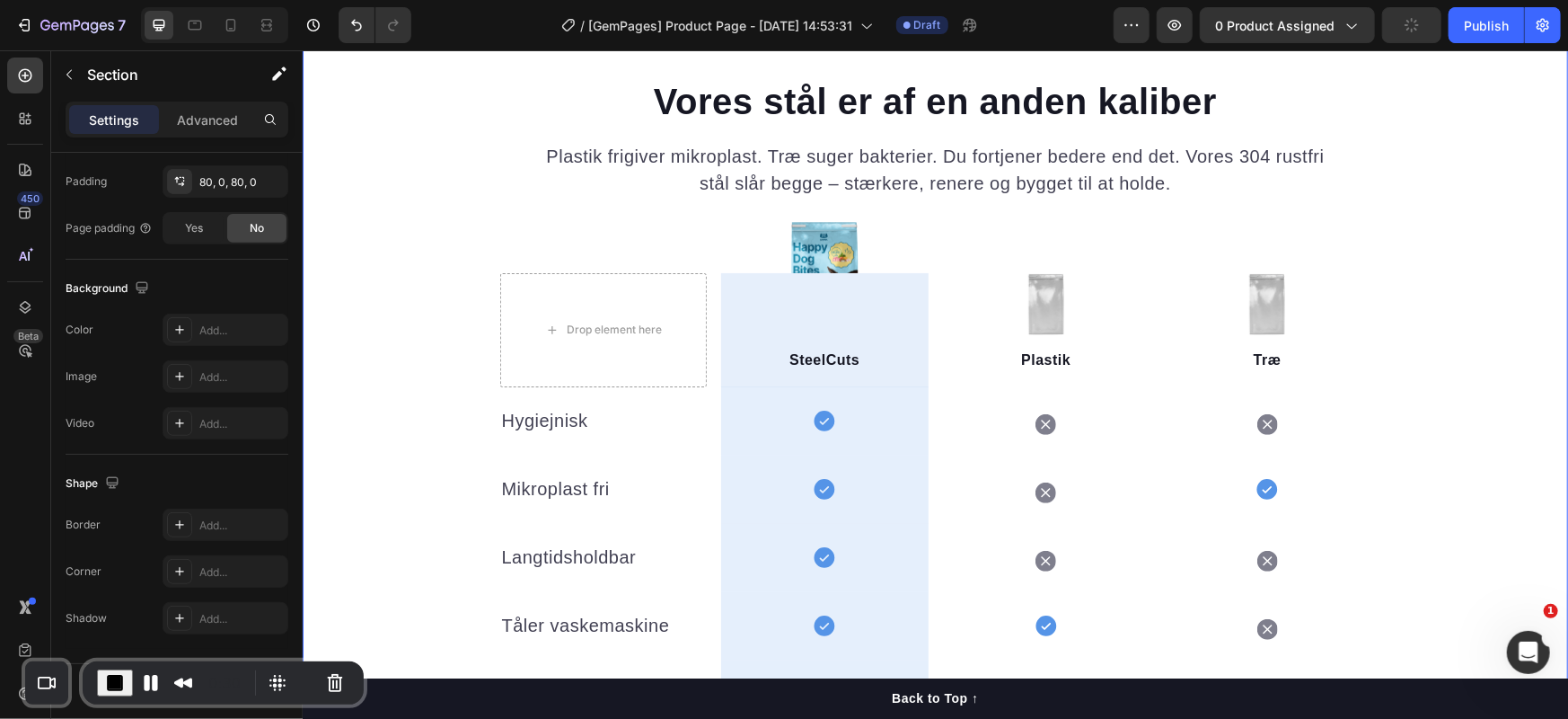
scroll to position [0, 0]
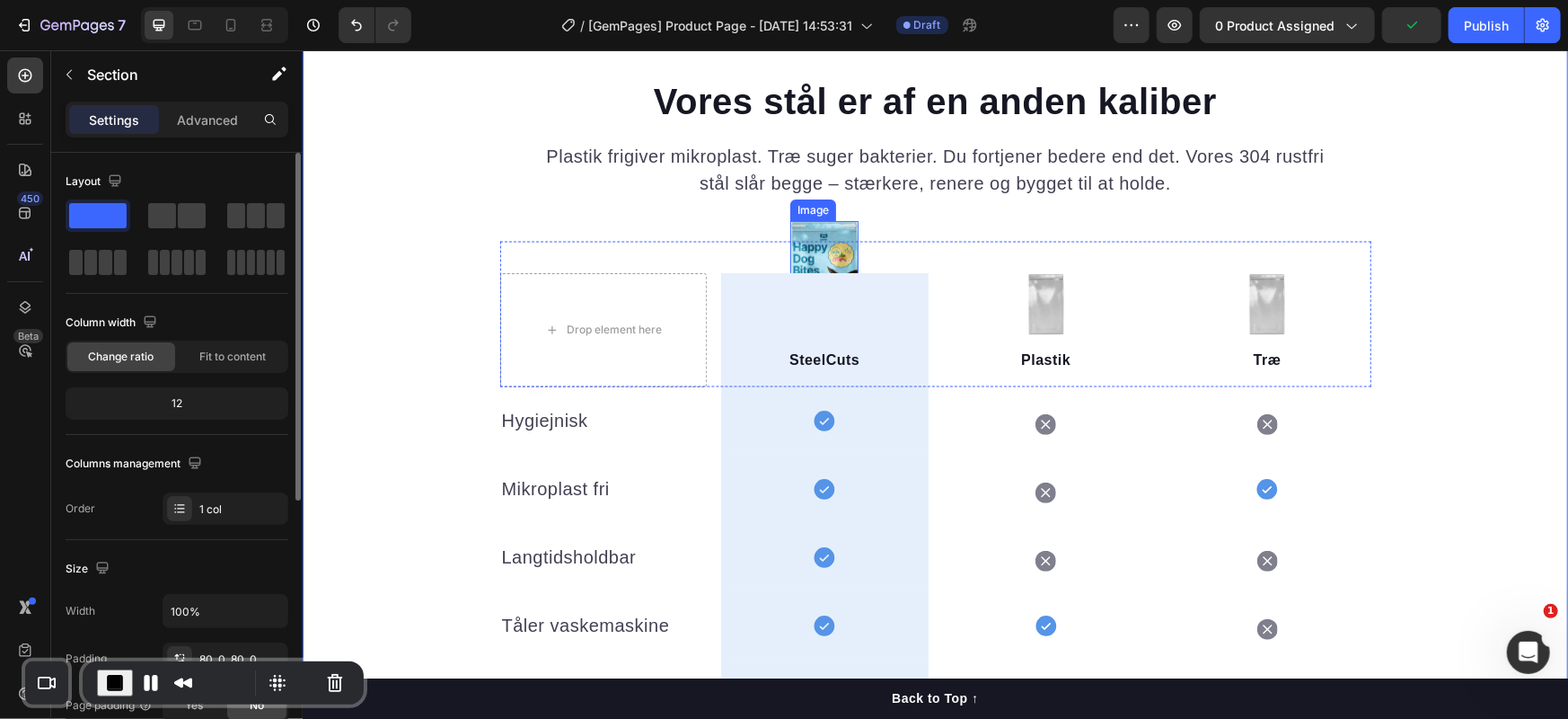
click at [810, 257] on img at bounding box center [824, 278] width 68 height 117
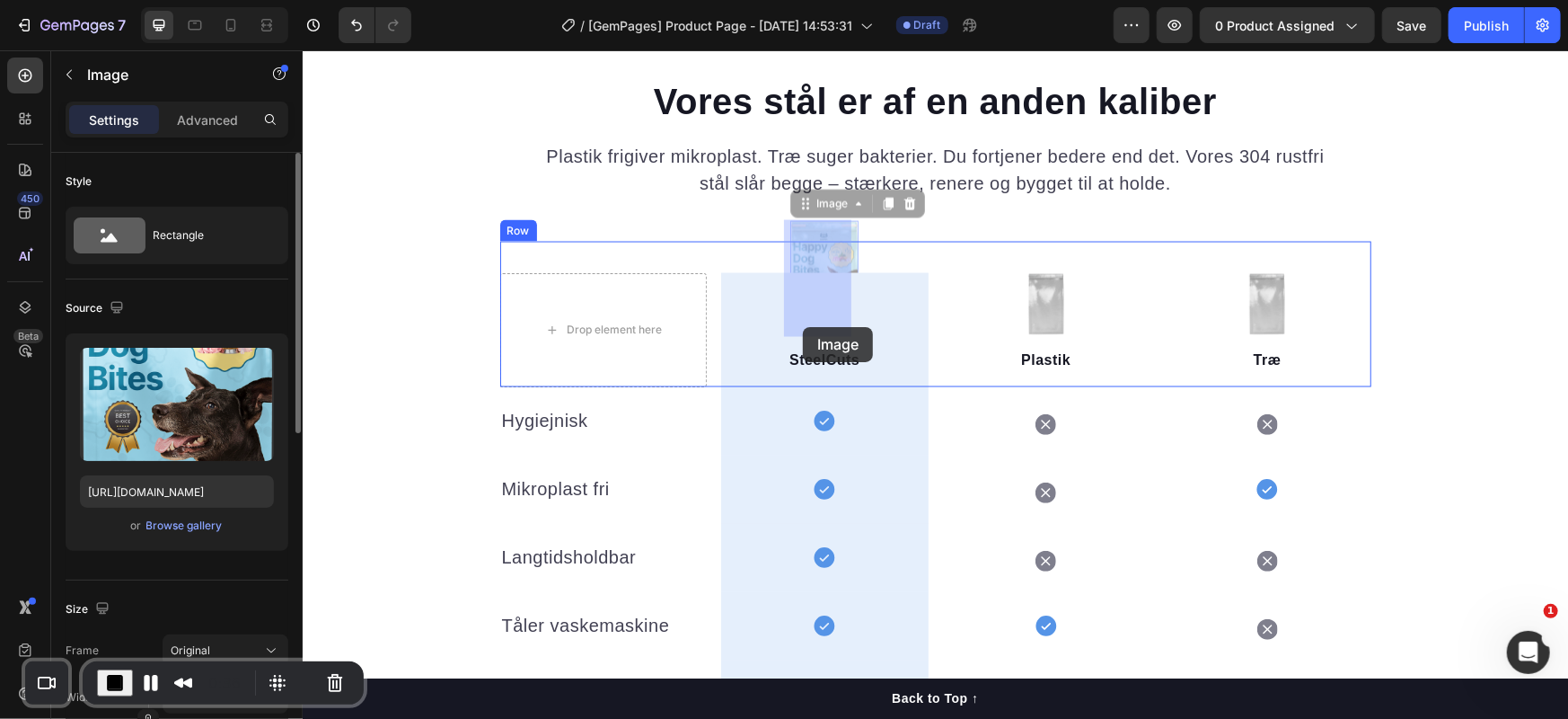
drag, startPoint x: 804, startPoint y: 206, endPoint x: 801, endPoint y: 326, distance: 120.0
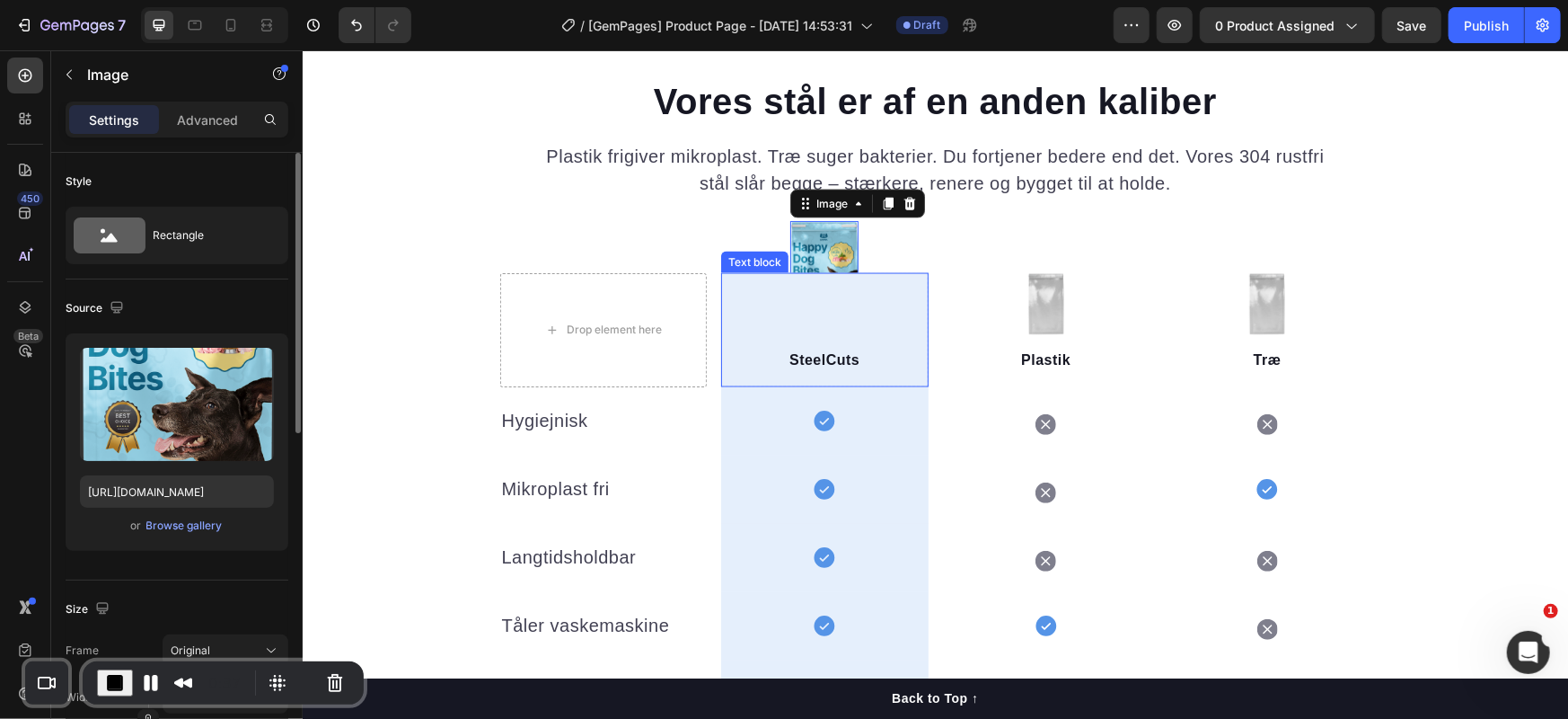
click at [798, 358] on p "SteelCuts" at bounding box center [824, 359] width 204 height 21
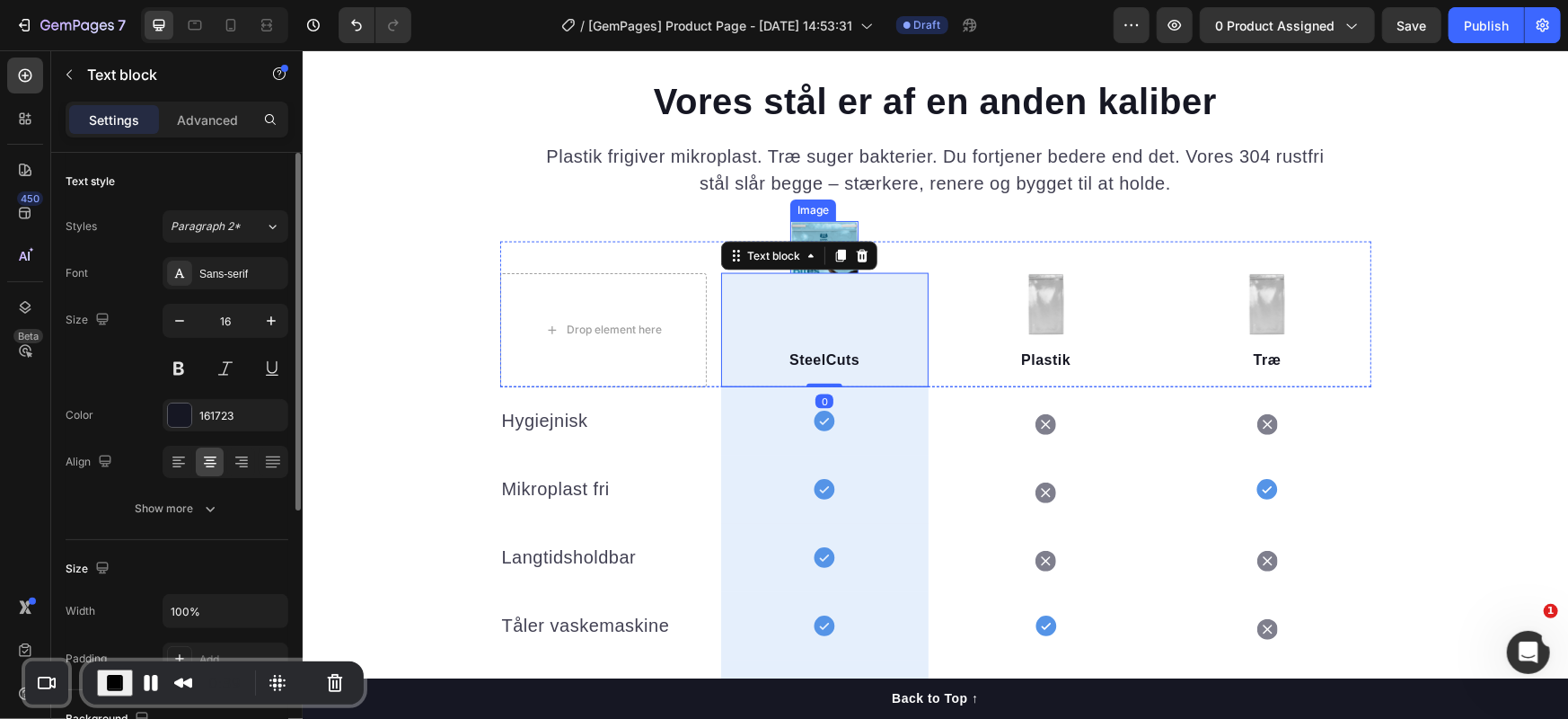
click at [792, 223] on img at bounding box center [824, 278] width 68 height 117
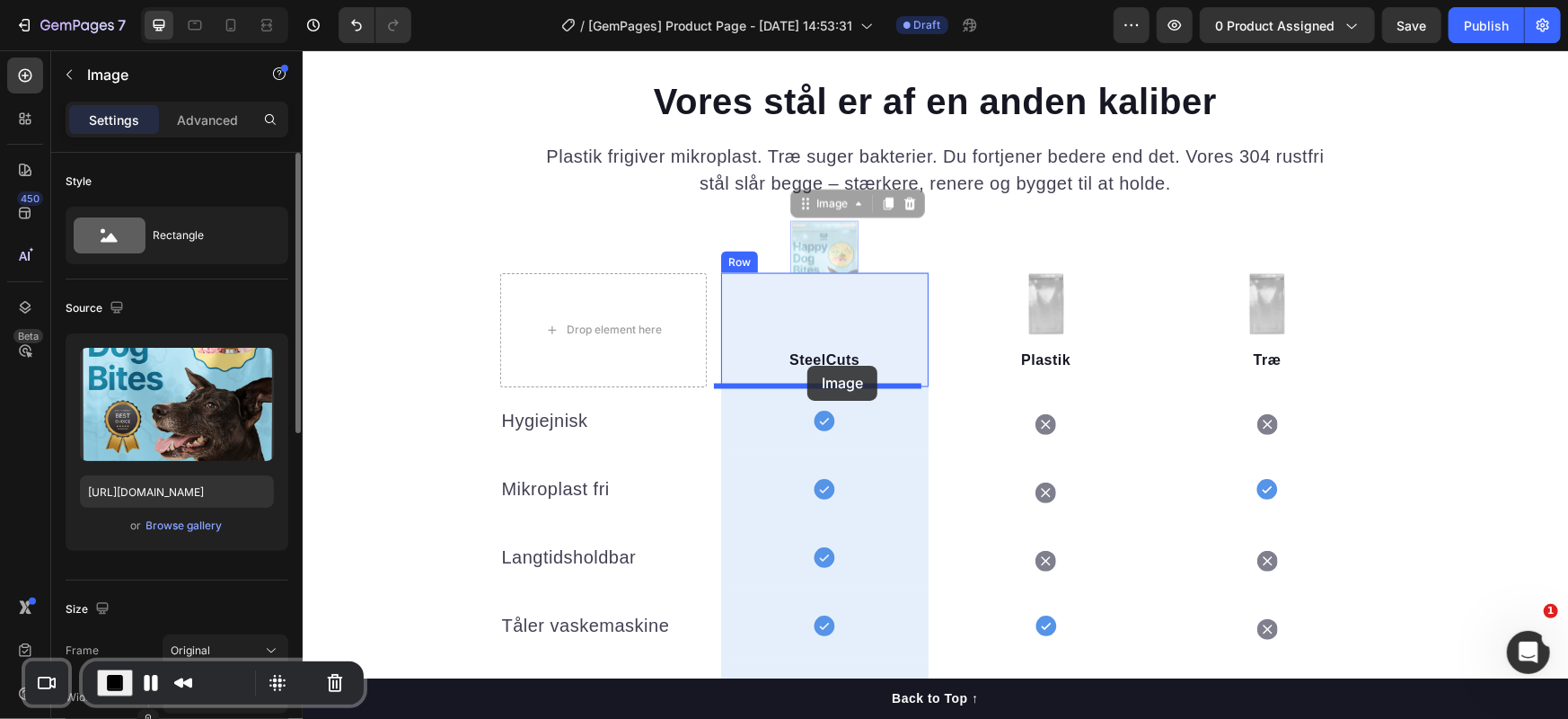
drag, startPoint x: 803, startPoint y: 210, endPoint x: 806, endPoint y: 365, distance: 155.0
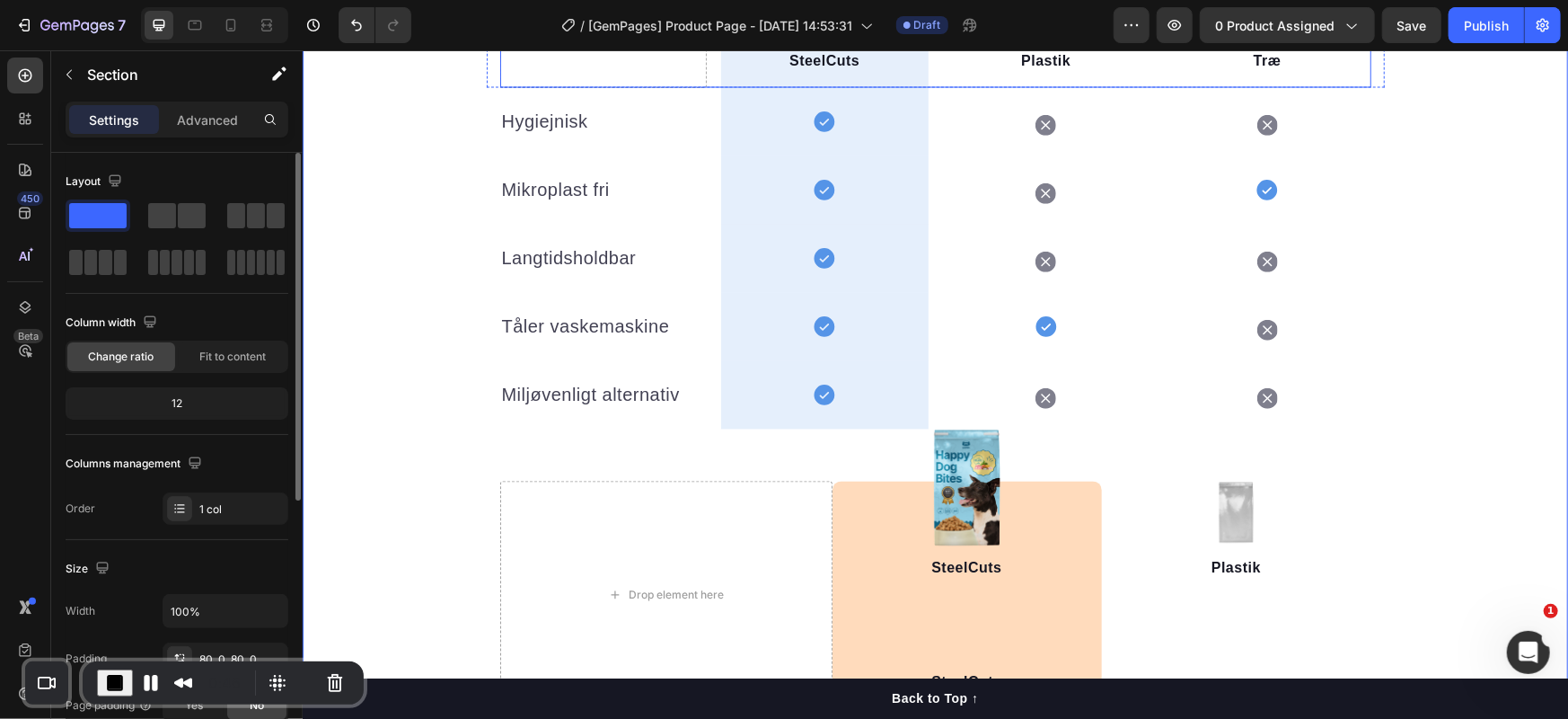
scroll to position [1797, 0]
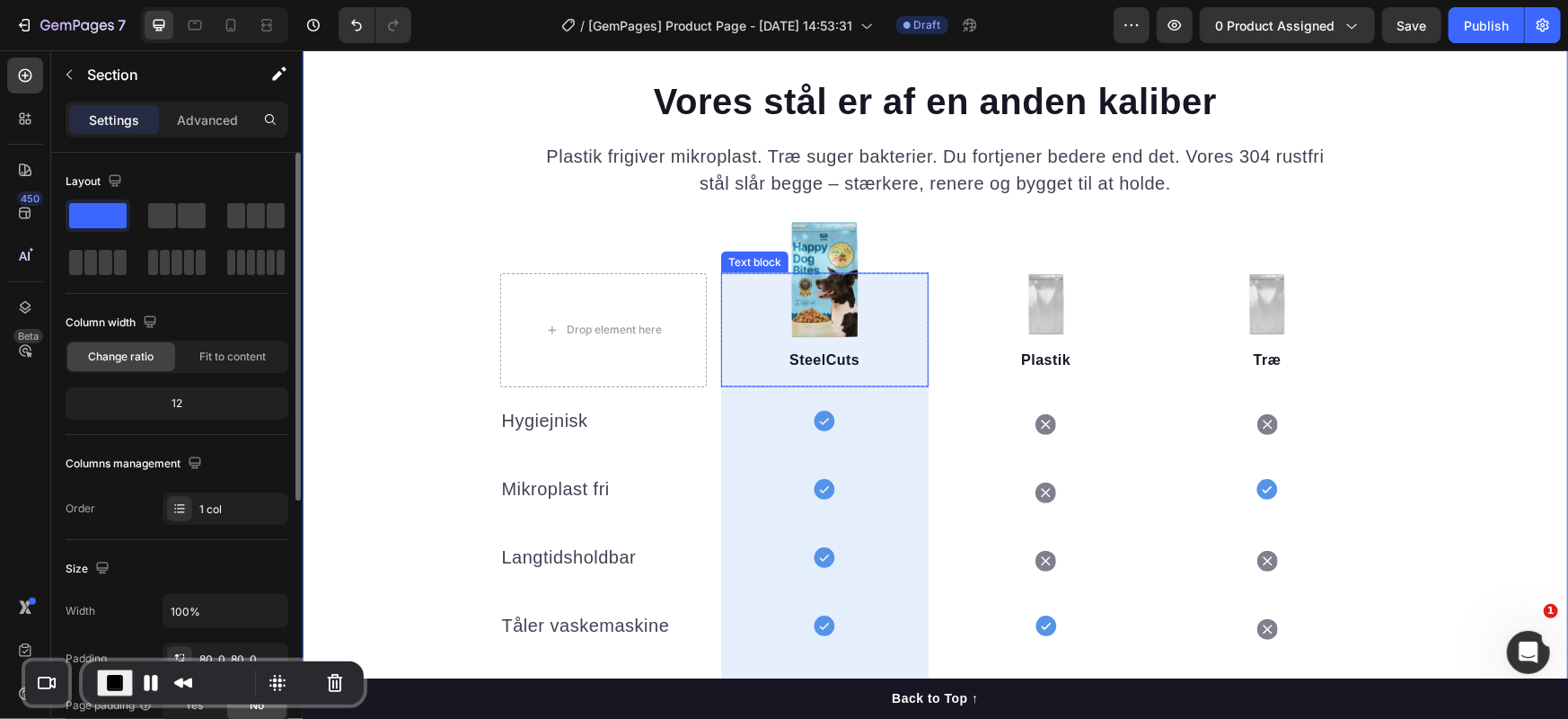
click at [724, 293] on div "SteelCuts Text block" at bounding box center [824, 329] width 208 height 114
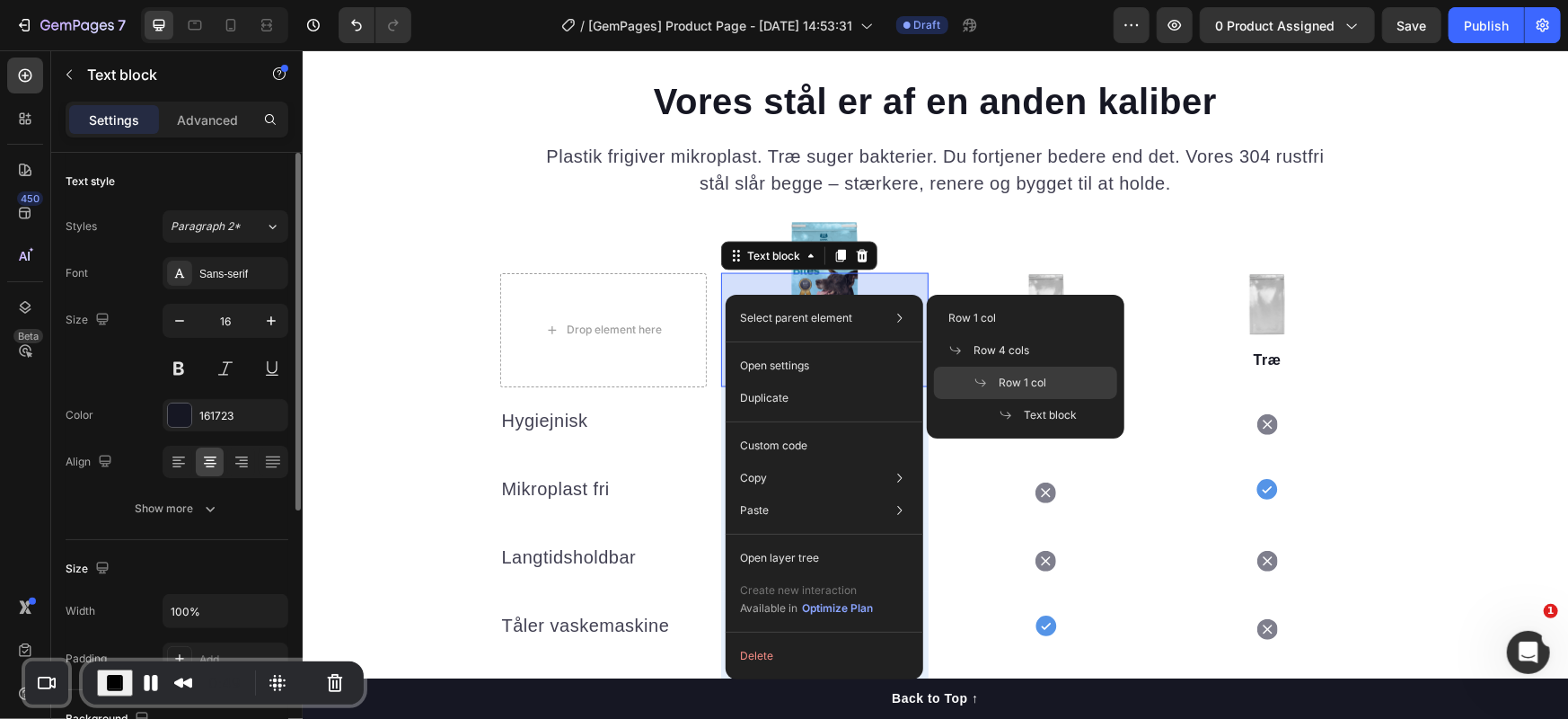
click at [1032, 380] on span "Row 1 col" at bounding box center [1022, 382] width 48 height 17
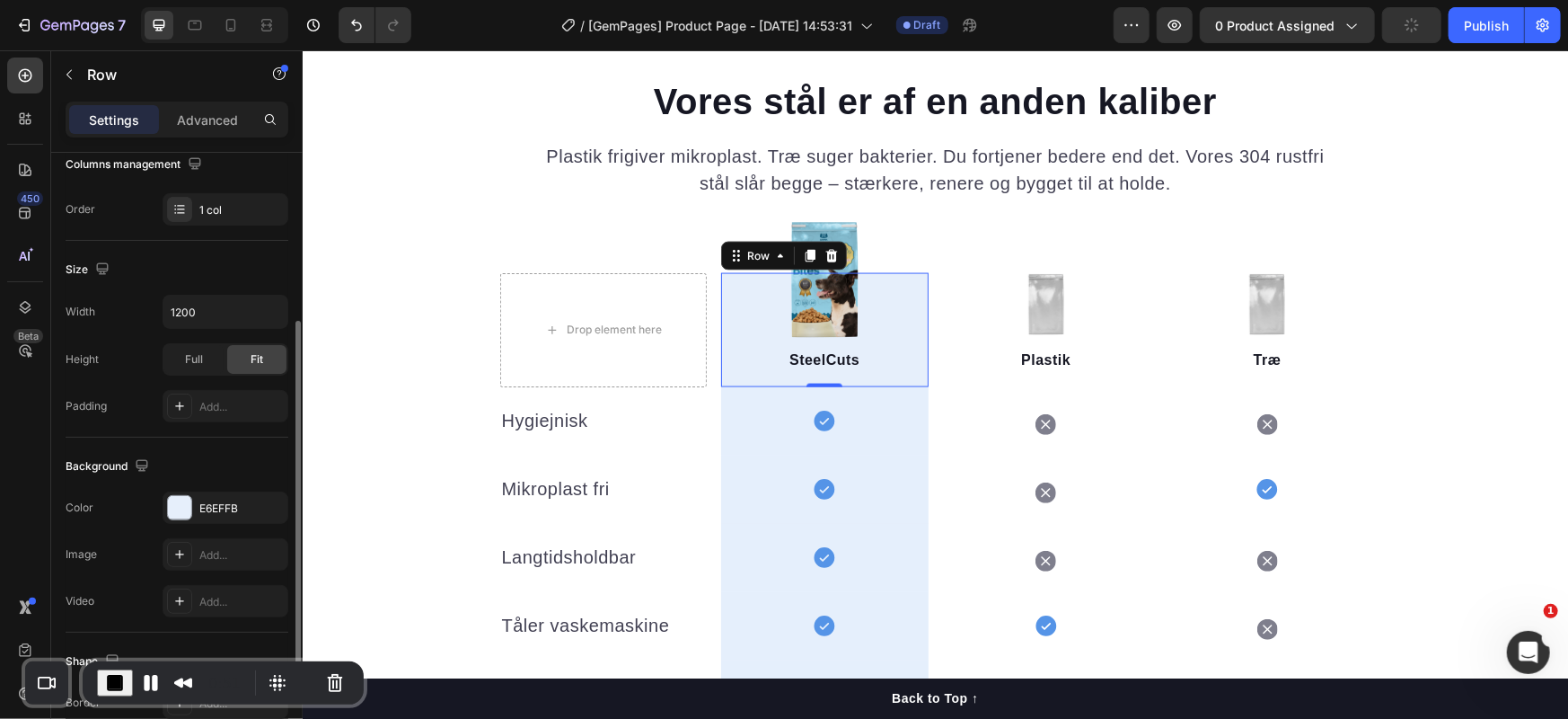
scroll to position [477, 0]
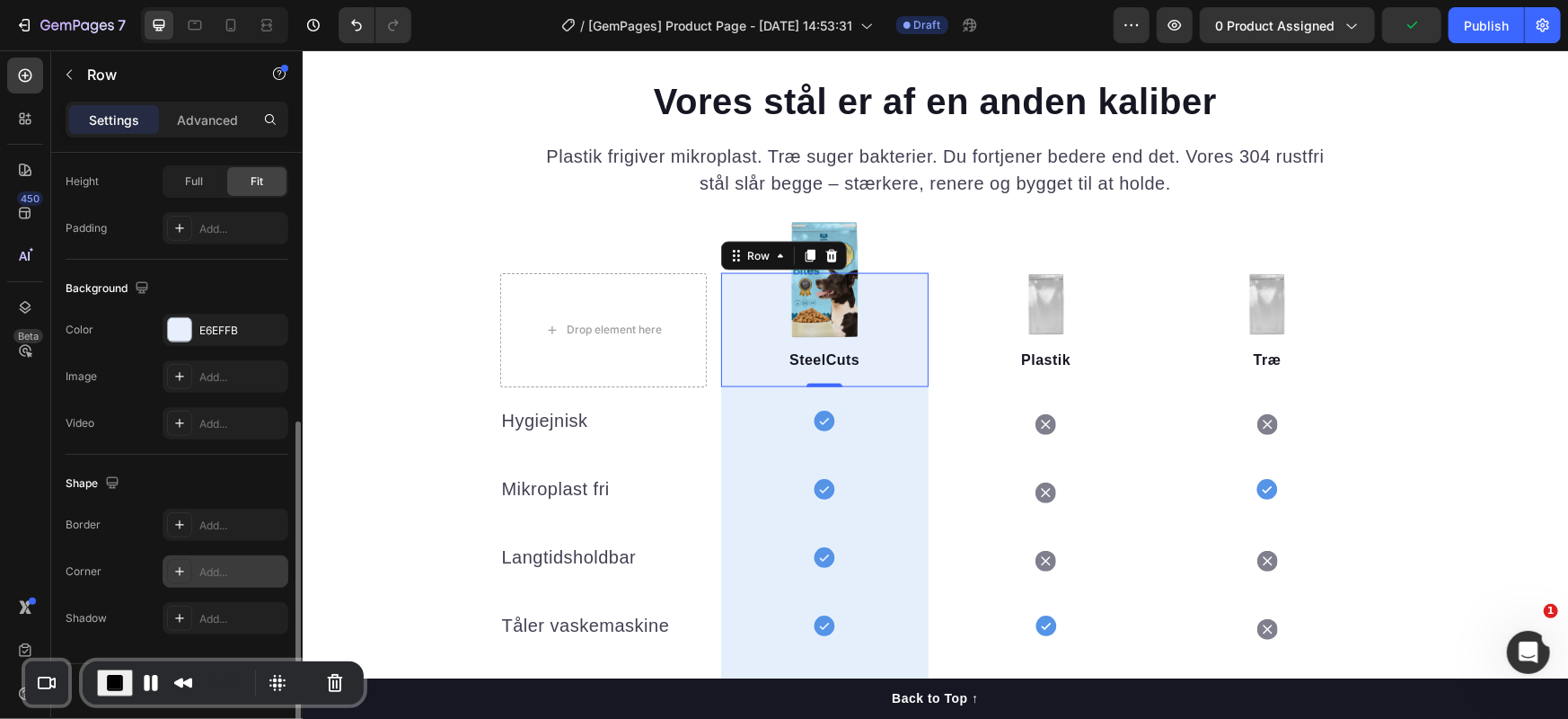
click at [175, 565] on icon at bounding box center [180, 571] width 15 height 15
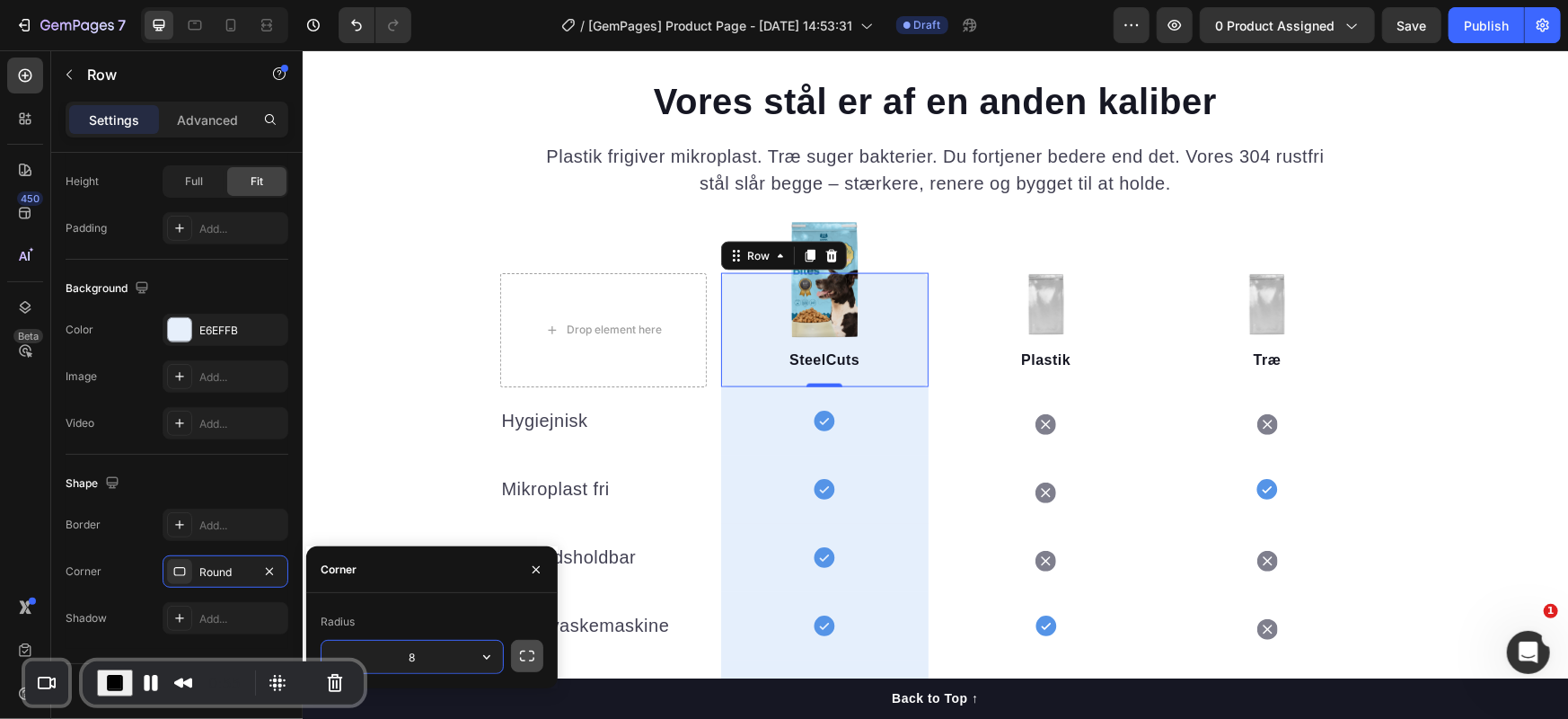
click at [521, 656] on icon "button" at bounding box center [528, 656] width 18 height 18
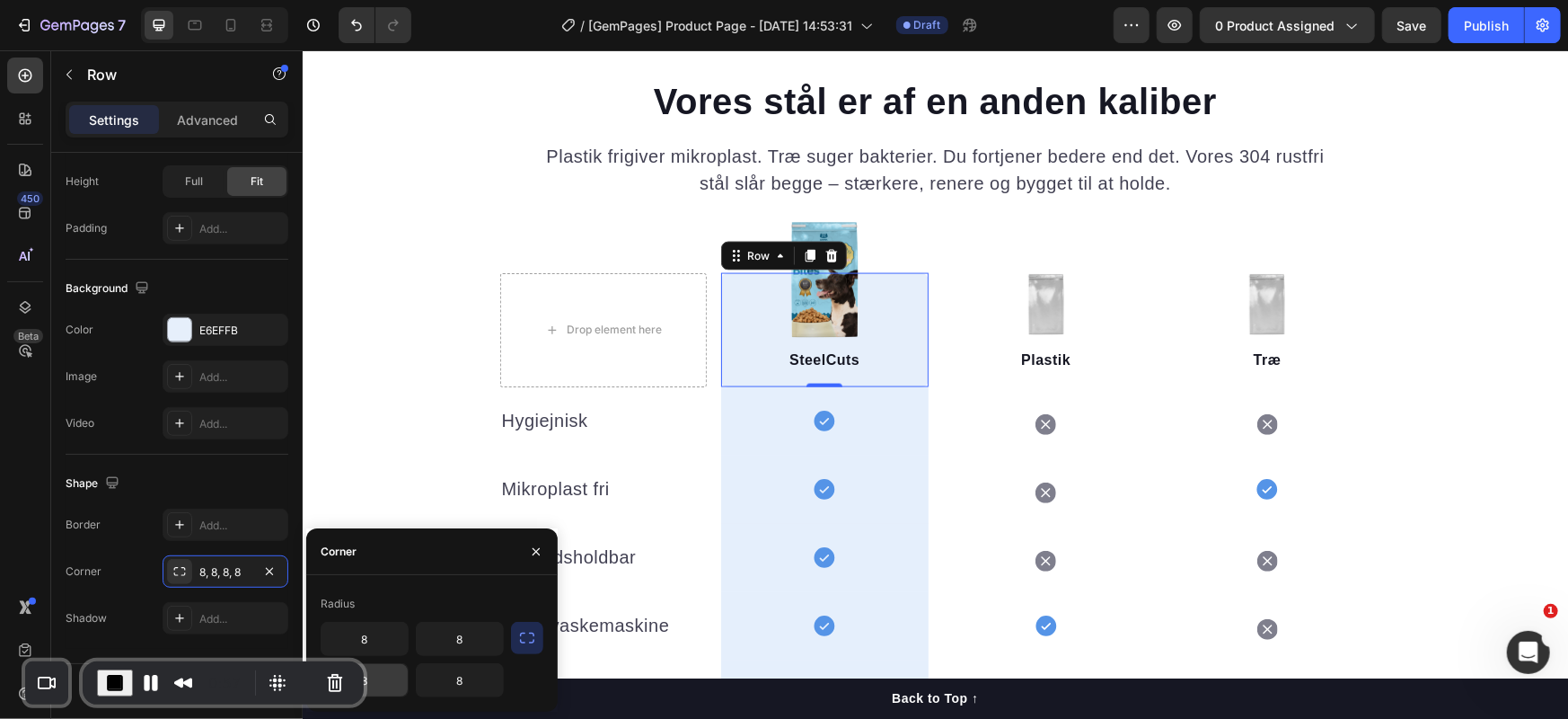
click at [380, 679] on input "8" at bounding box center [365, 679] width 86 height 32
click at [462, 680] on input "8" at bounding box center [460, 679] width 86 height 32
click at [372, 639] on input "8" at bounding box center [365, 638] width 86 height 32
type input "10"
click at [439, 638] on input "8" at bounding box center [460, 638] width 86 height 32
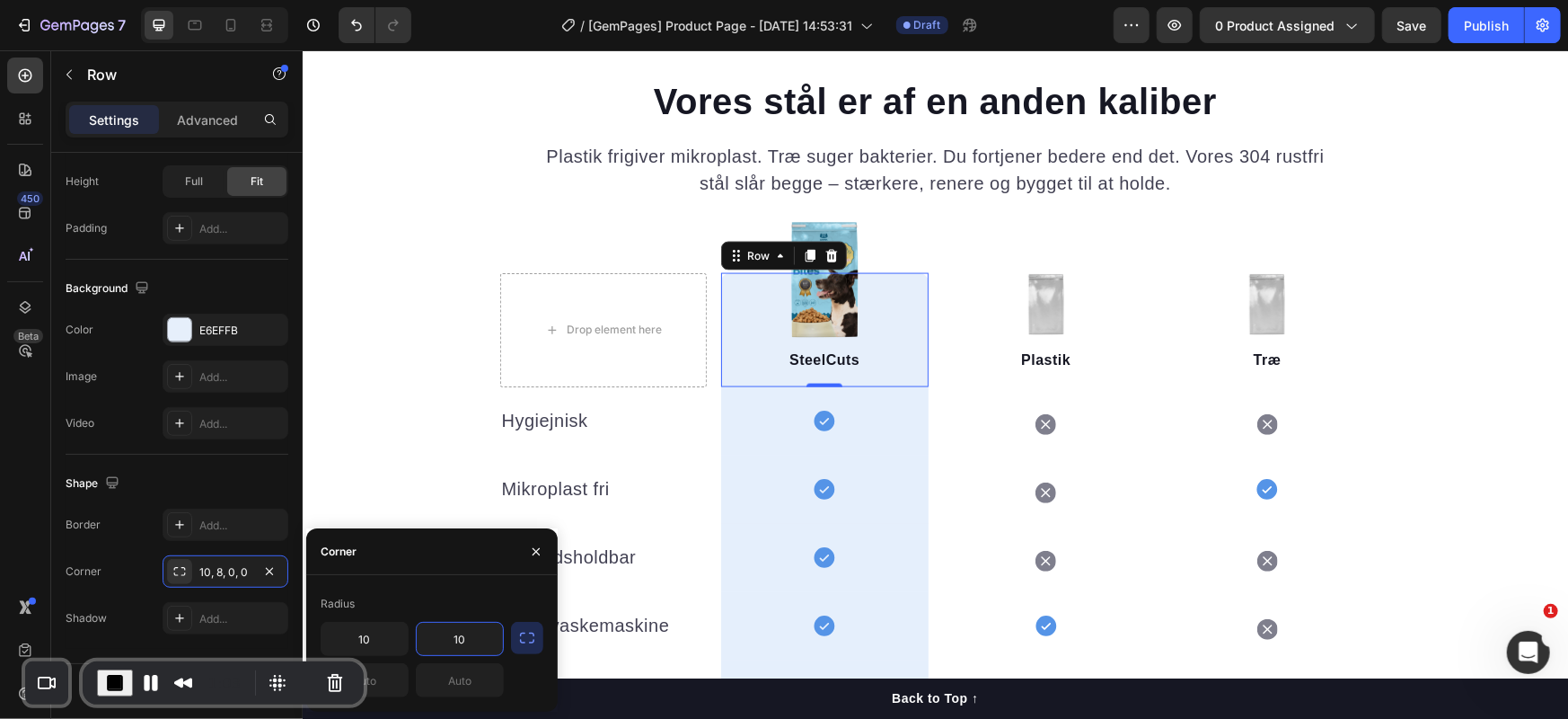
type input "10"
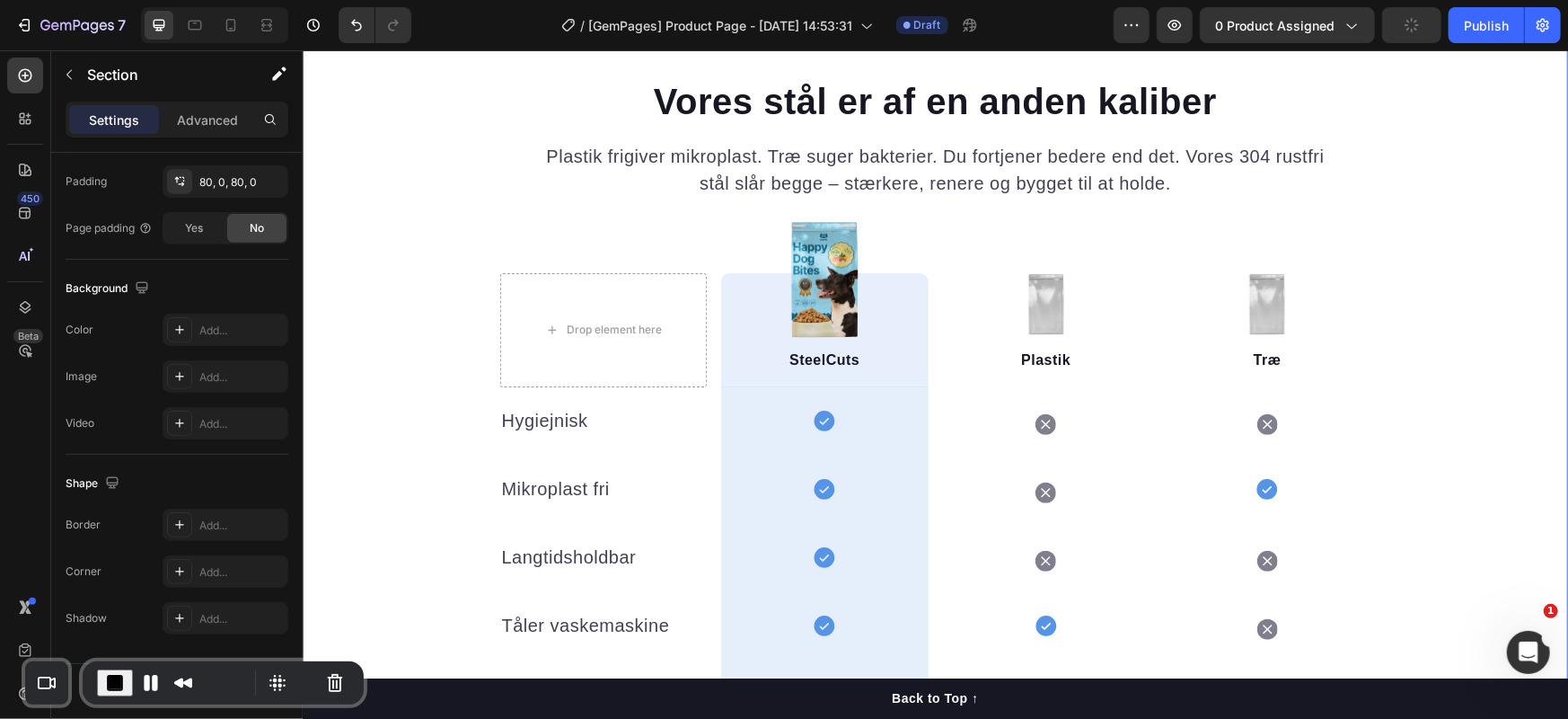
scroll to position [0, 0]
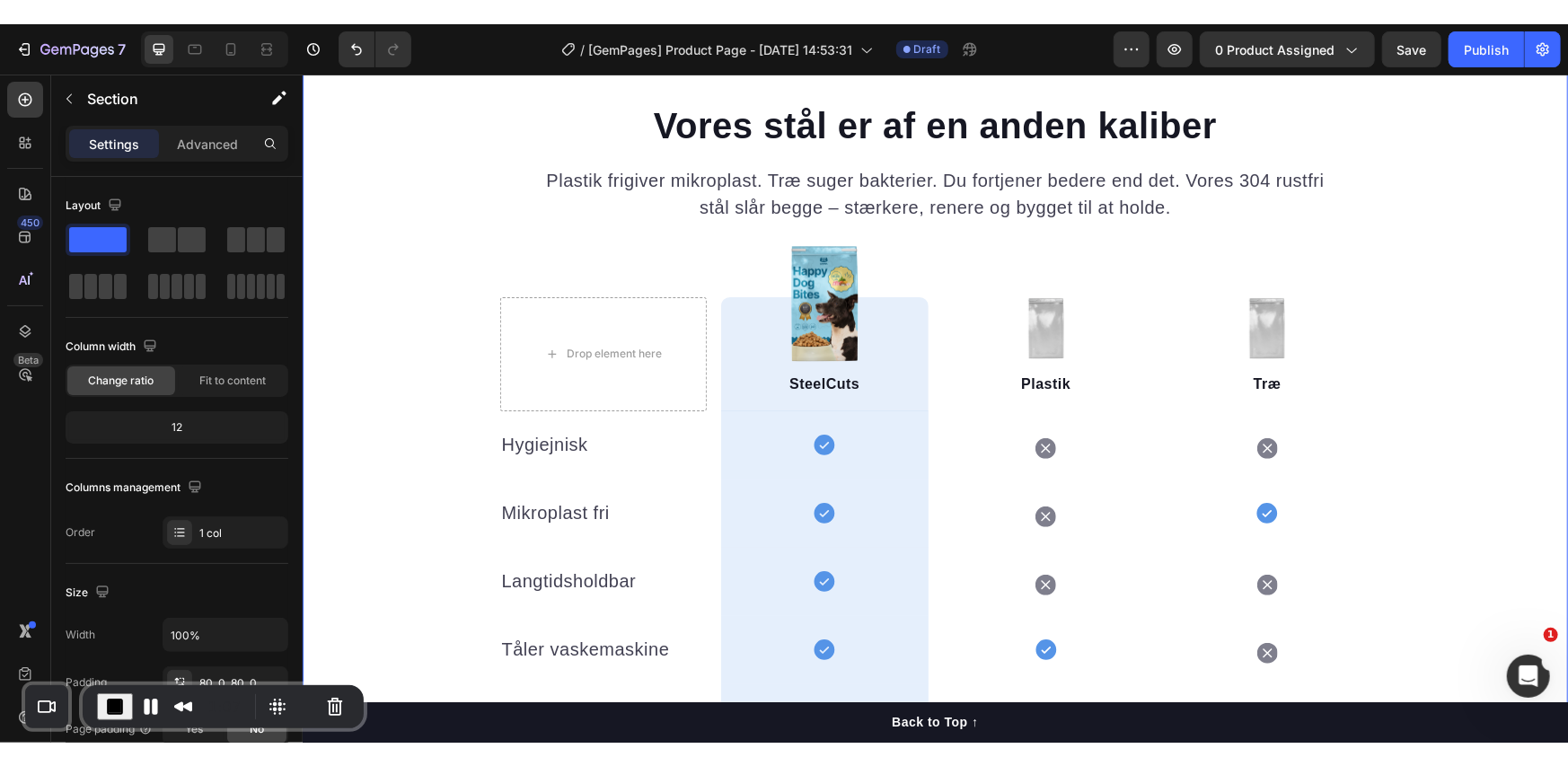
scroll to position [2096, 0]
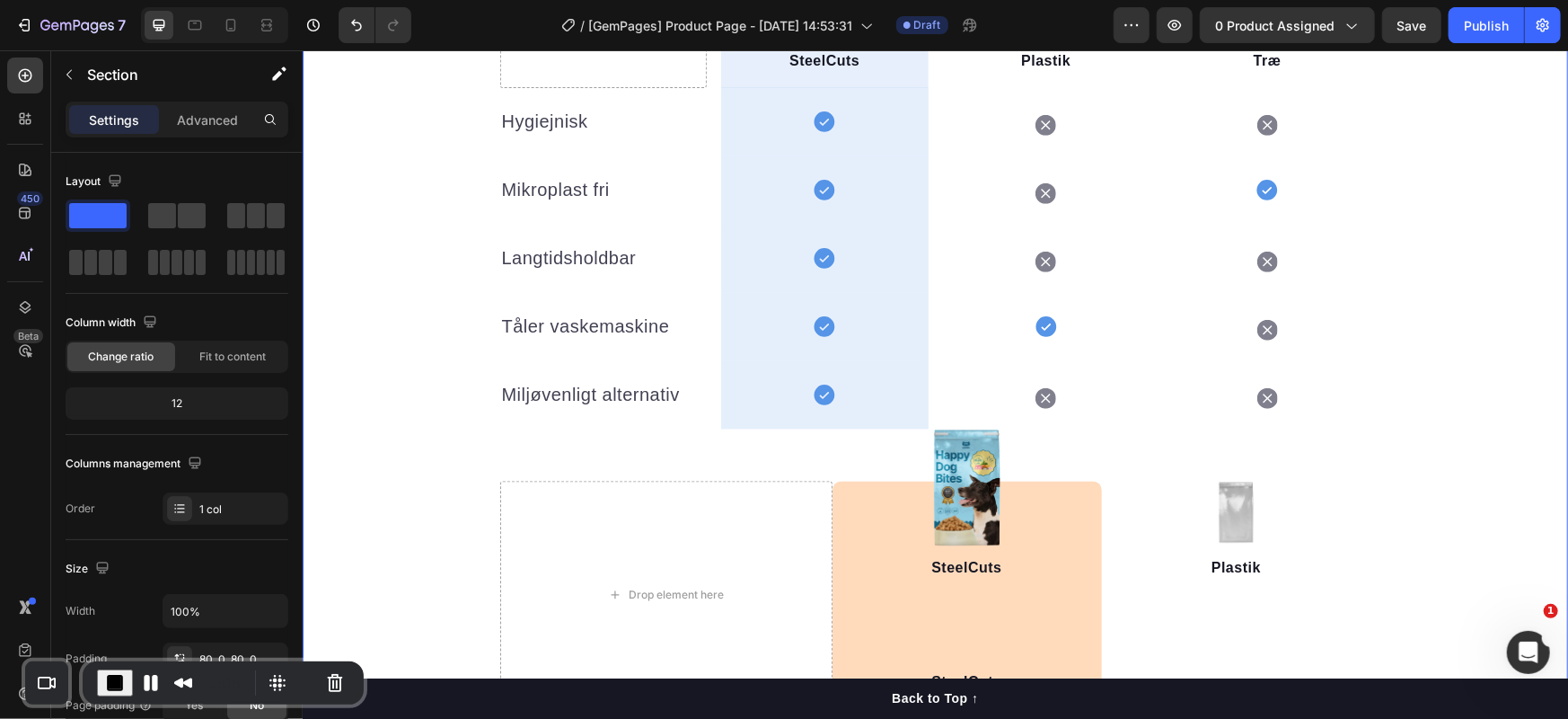
click at [111, 682] on span "End Recording" at bounding box center [114, 682] width 21 height 21
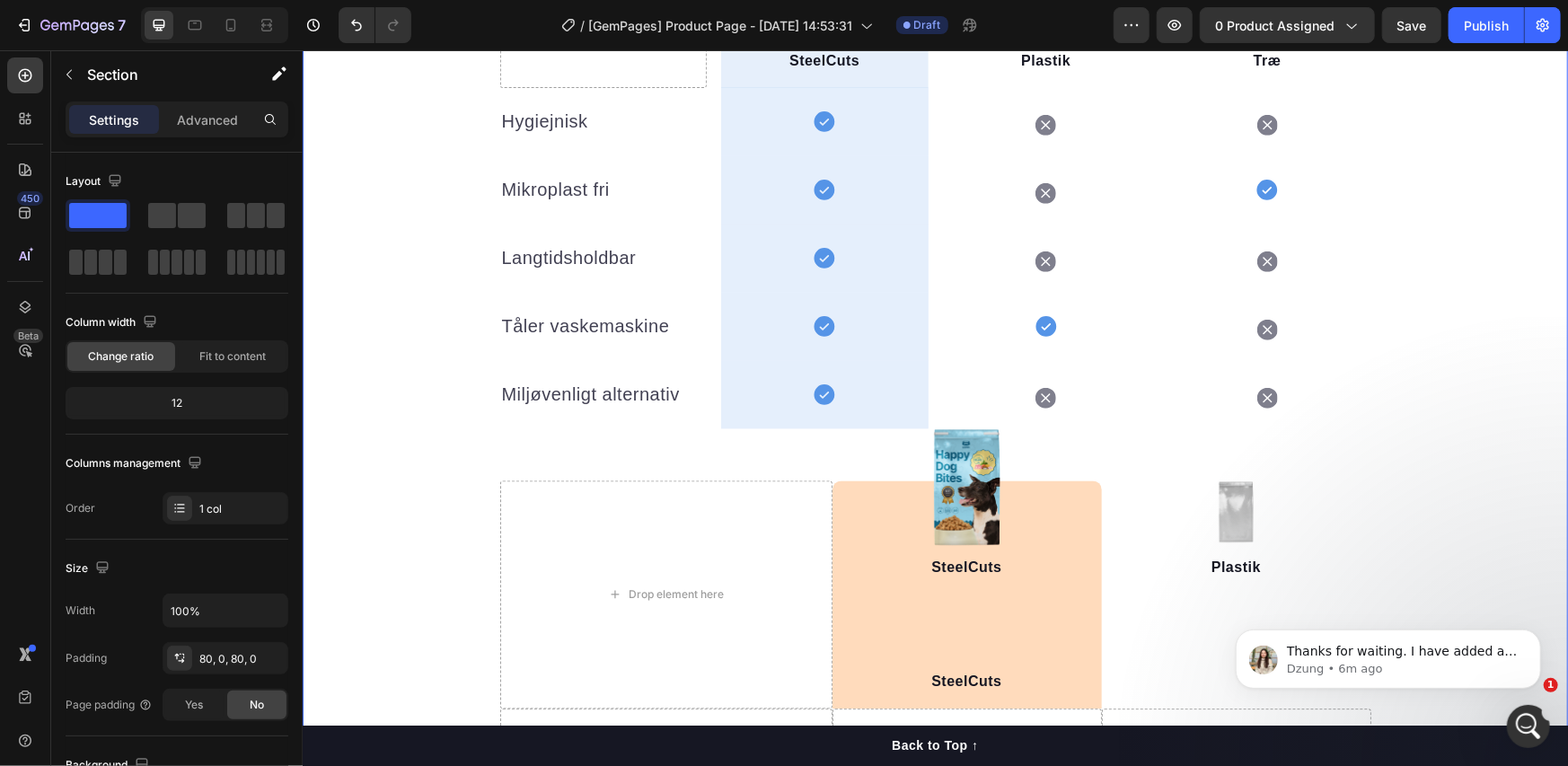
scroll to position [0, 0]
